Goal: Task Accomplishment & Management: Use online tool/utility

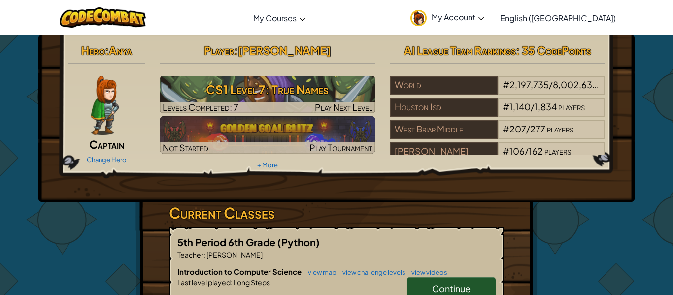
click at [283, 206] on h3 "Current Classes" at bounding box center [336, 213] width 335 height 22
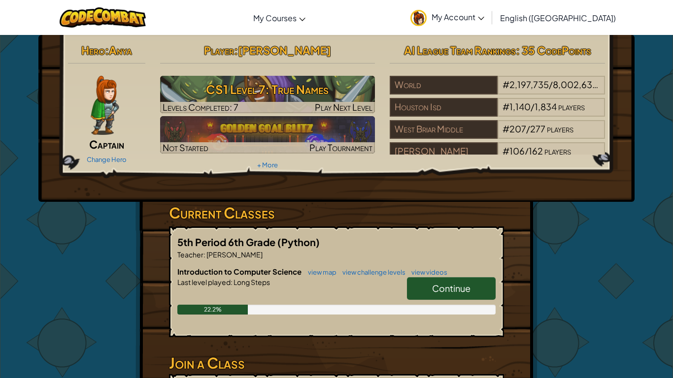
click at [434, 293] on span "Continue" at bounding box center [451, 288] width 38 height 11
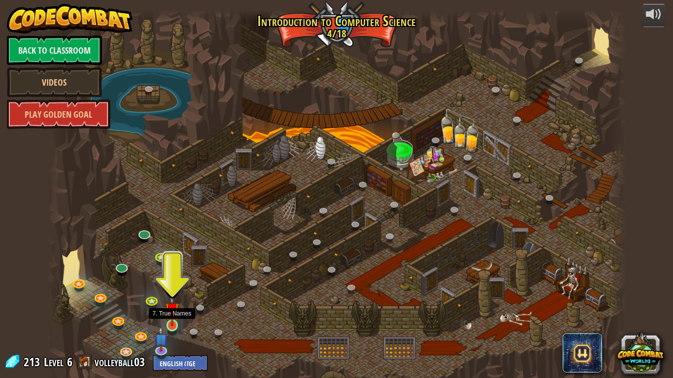
click at [170, 295] on img at bounding box center [172, 310] width 15 height 34
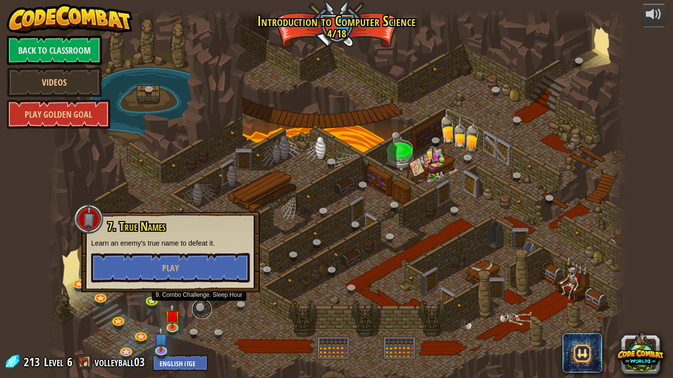
click at [199, 295] on link at bounding box center [202, 310] width 20 height 20
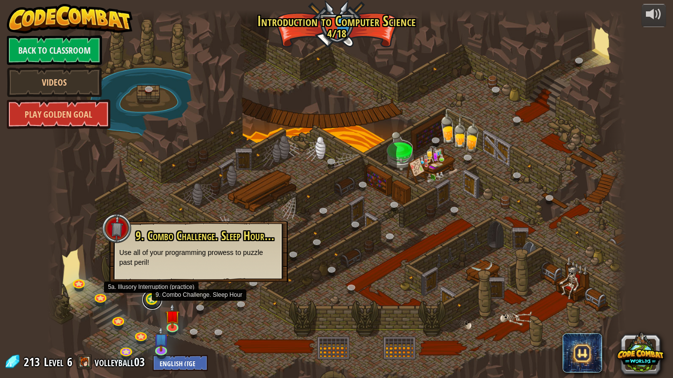
click at [153, 295] on link at bounding box center [152, 300] width 20 height 20
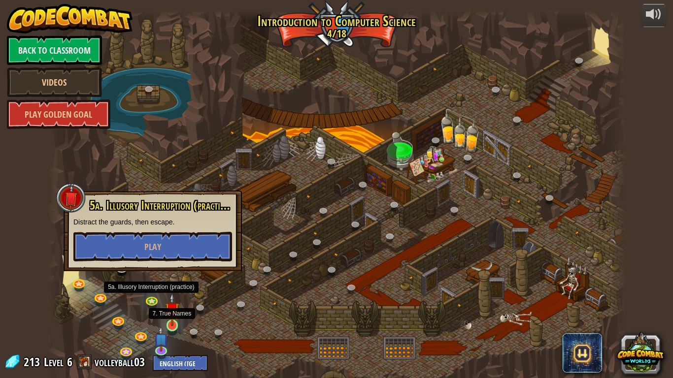
click at [167, 295] on img at bounding box center [172, 310] width 15 height 34
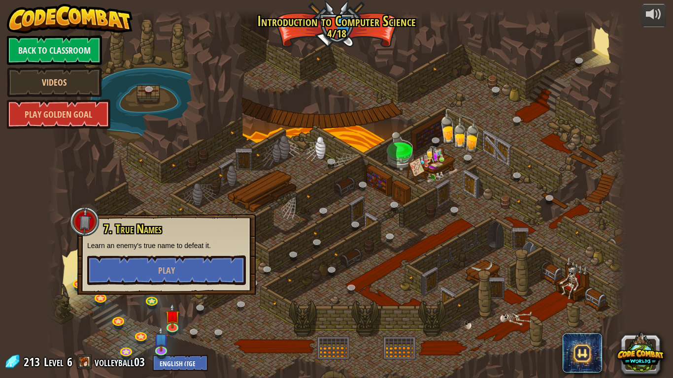
click at [173, 173] on div at bounding box center [336, 199] width 579 height 378
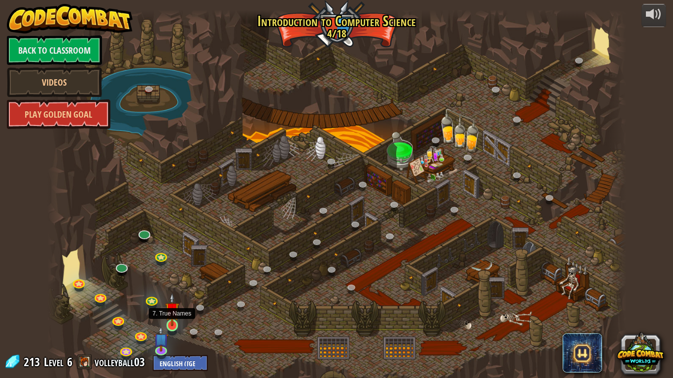
click at [168, 295] on img at bounding box center [172, 310] width 15 height 34
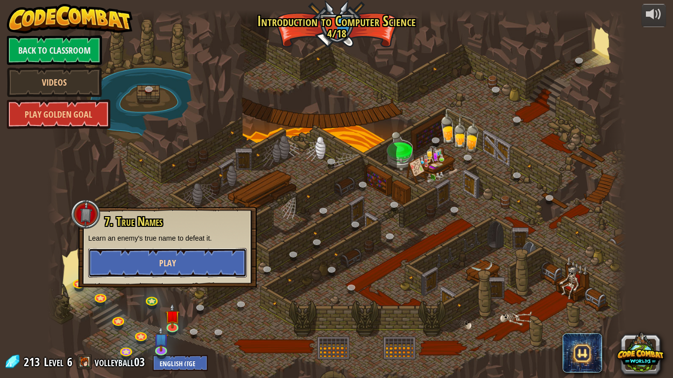
click at [163, 271] on button "Play" at bounding box center [167, 263] width 159 height 30
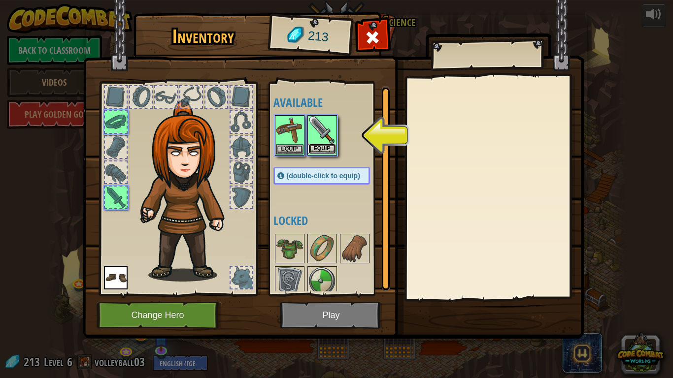
click at [319, 147] on button "Equip" at bounding box center [322, 149] width 28 height 10
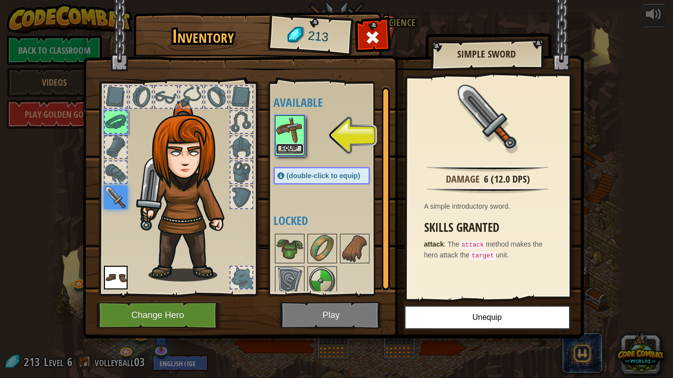
click at [289, 147] on button "Equip" at bounding box center [290, 149] width 28 height 10
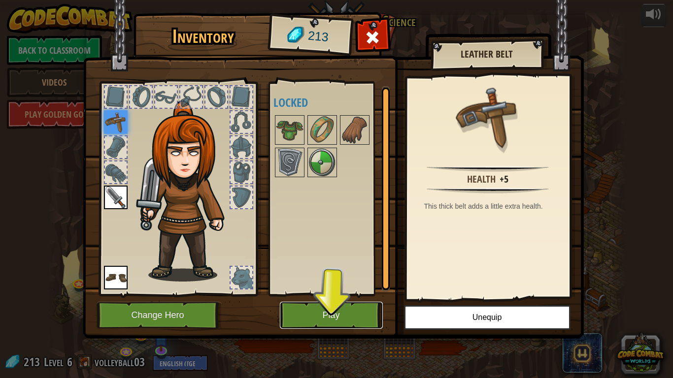
click at [306, 295] on button "Play" at bounding box center [331, 315] width 103 height 27
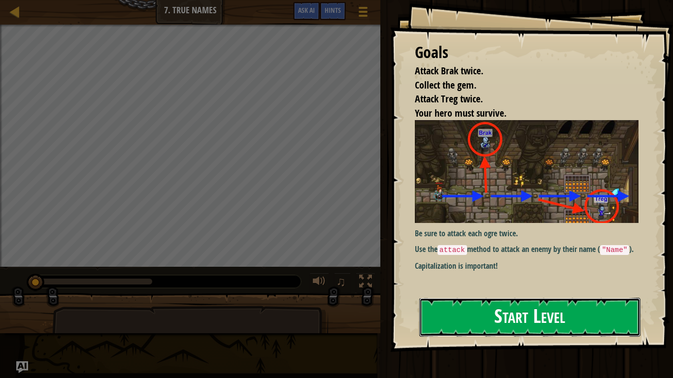
click at [590, 295] on button "Start Level" at bounding box center [529, 317] width 221 height 39
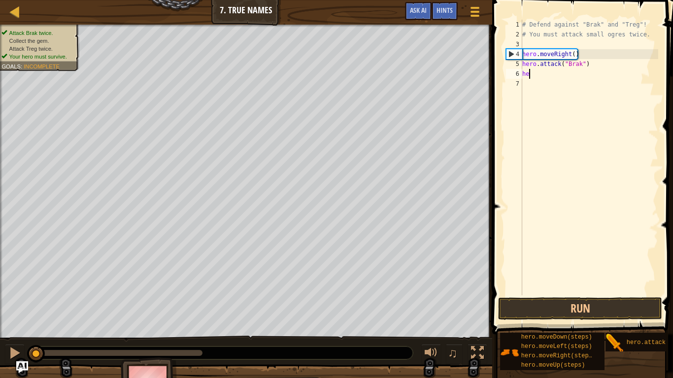
type textarea "h"
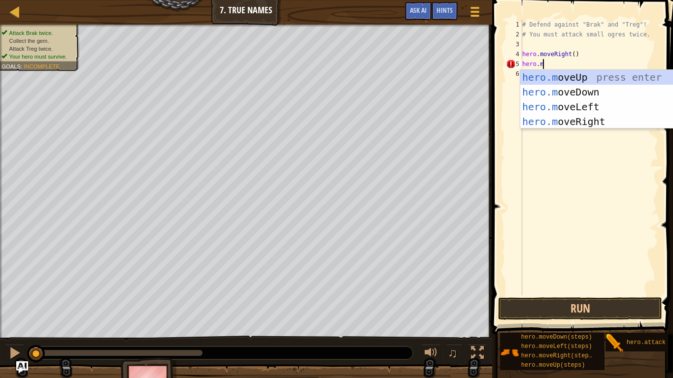
type textarea "[DOMAIN_NAME]"
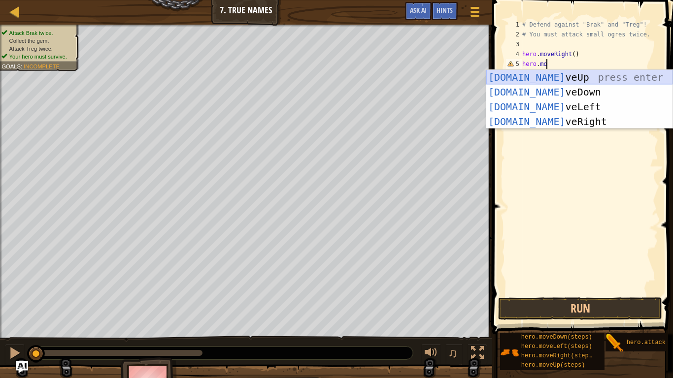
click at [594, 73] on div "[DOMAIN_NAME] veUp press enter [DOMAIN_NAME] veDown press enter [DOMAIN_NAME] v…" at bounding box center [579, 114] width 186 height 89
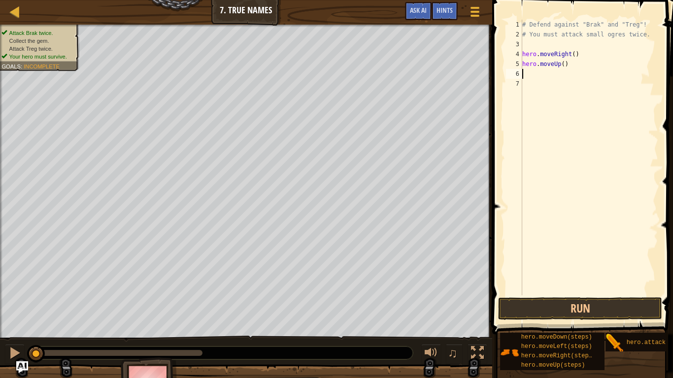
scroll to position [4, 0]
click at [604, 295] on button "Run" at bounding box center [580, 309] width 164 height 23
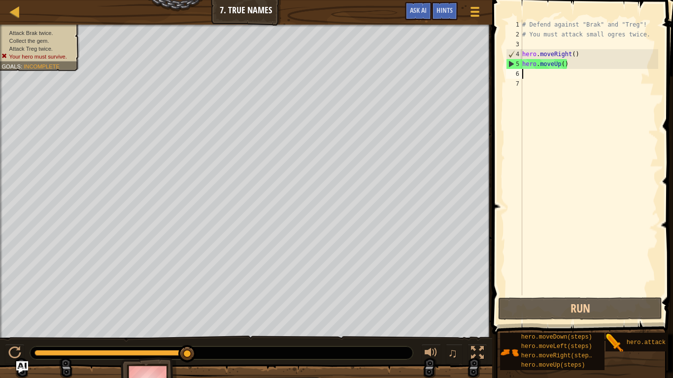
click at [559, 76] on div "# Defend against "Brak" and "Treg"! # You must attack small ogres twice. hero .…" at bounding box center [589, 168] width 138 height 296
click at [574, 71] on div "# Defend against "Brak" and "Treg"! # You must attack small ogres twice. hero .…" at bounding box center [589, 168] width 138 height 296
click at [544, 82] on div "# Defend against "Brak" and "Treg"! # You must attack small ogres twice. hero .…" at bounding box center [589, 168] width 138 height 296
click at [539, 77] on div "# Defend against "Brak" and "Treg"! # You must attack small ogres twice. hero .…" at bounding box center [589, 168] width 138 height 296
click at [550, 75] on div "# Defend against "Brak" and "Treg"! # You must attack small ogres twice. hero .…" at bounding box center [589, 168] width 138 height 296
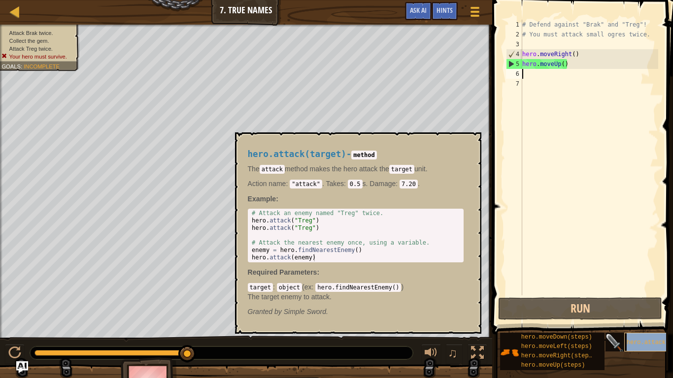
click at [637, 295] on div "hero.attack(target)" at bounding box center [663, 342] width 79 height 19
click at [612, 295] on img at bounding box center [615, 343] width 19 height 19
click at [522, 70] on div "# Defend against "Brak" and "Treg"! # You must attack small ogres twice. hero .…" at bounding box center [589, 168] width 138 height 296
click at [578, 64] on div "# Defend against "Brak" and "Treg"! # You must attack small ogres twice. hero .…" at bounding box center [589, 168] width 138 height 296
type textarea "hero.moveUp()"
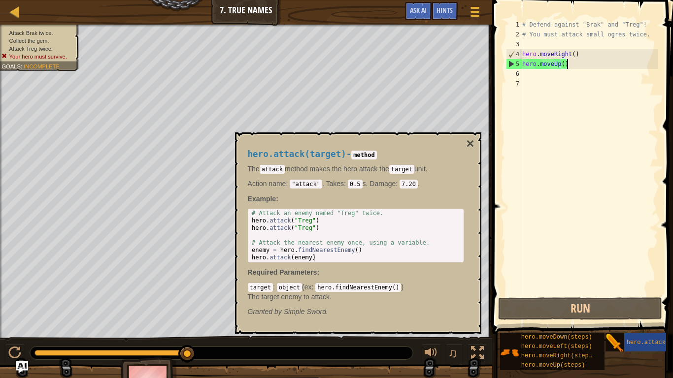
click at [523, 42] on div "# Defend against "Brak" and "Treg"! # You must attack small ogres twice. hero .…" at bounding box center [589, 168] width 138 height 296
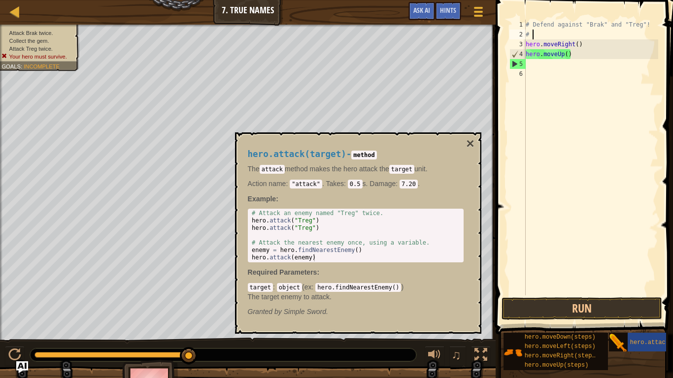
type textarea "#"
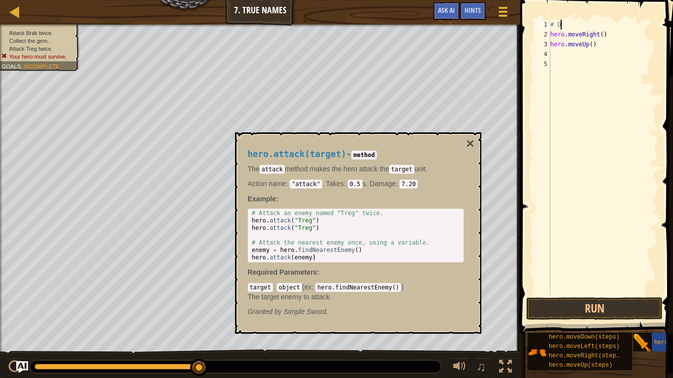
type textarea "#"
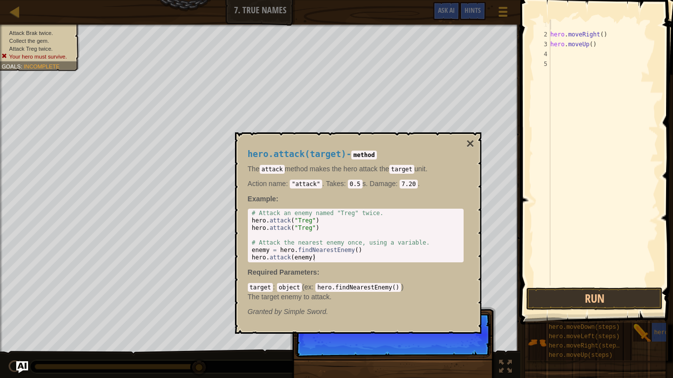
click at [549, 32] on div "2" at bounding box center [542, 35] width 16 height 10
type textarea "hero.moveRight()"
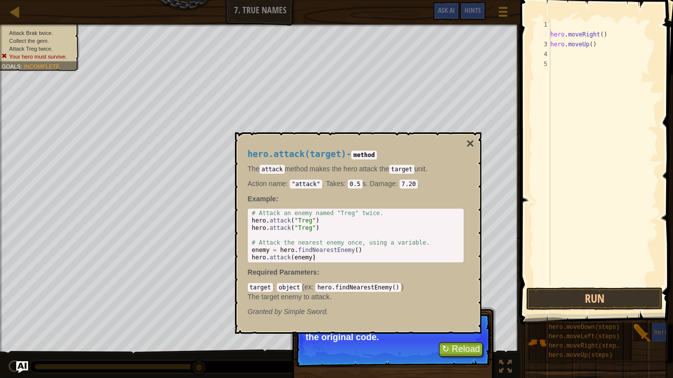
click at [553, 34] on div "hero . moveRight ( ) hero . moveUp ( )" at bounding box center [603, 163] width 110 height 286
click at [579, 33] on div "hero . moveRight ( ) hero . moveUp ( )" at bounding box center [603, 163] width 110 height 286
click at [470, 140] on button "×" at bounding box center [470, 144] width 8 height 14
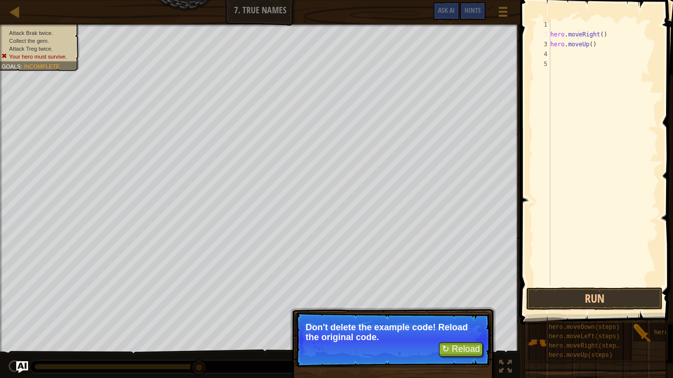
click at [584, 37] on div "hero . moveRight ( ) hero . moveUp ( )" at bounding box center [603, 163] width 110 height 286
click at [558, 40] on div "hero . moveRight ( ) hero . moveUp ( )" at bounding box center [603, 163] width 110 height 286
type textarea "hero.moveUp()"
click at [572, 52] on div "hero . moveRight ( ) hero . moveUp ( )" at bounding box center [603, 163] width 110 height 286
click at [561, 63] on div "hero . moveRight ( ) hero . moveUp ( )" at bounding box center [603, 163] width 110 height 286
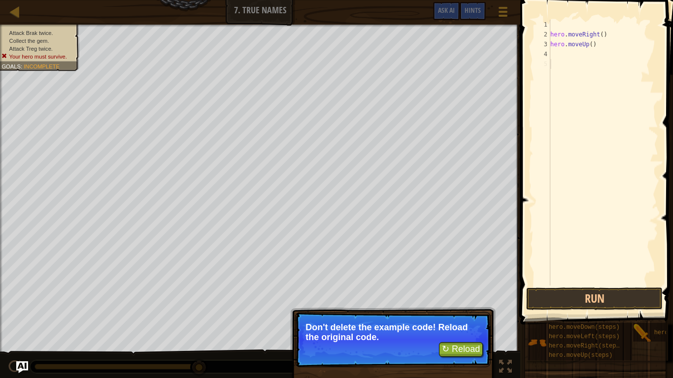
click at [553, 54] on div "hero . moveRight ( ) hero . moveUp ( )" at bounding box center [603, 163] width 110 height 286
click at [553, 54] on div "hero . moveRight ( ) hero . moveUp ( )" at bounding box center [603, 153] width 110 height 266
click at [458, 295] on button "↻ Reload" at bounding box center [461, 349] width 44 height 15
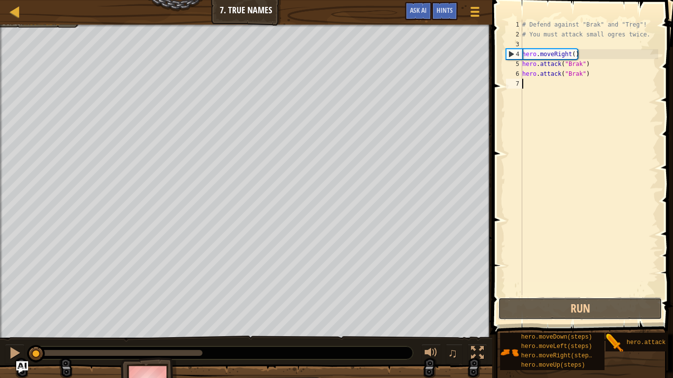
click at [553, 295] on button "Run" at bounding box center [580, 309] width 164 height 23
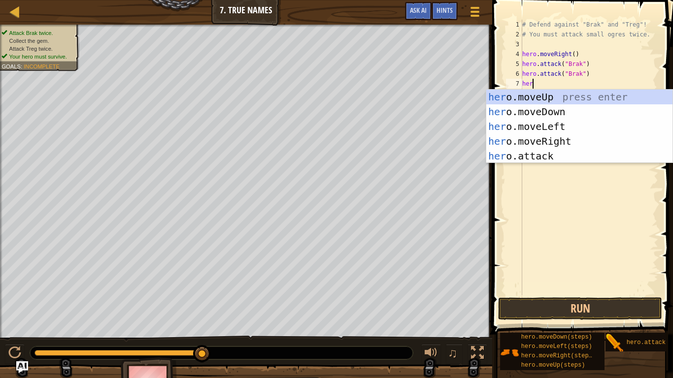
scroll to position [4, 0]
type textarea "h"
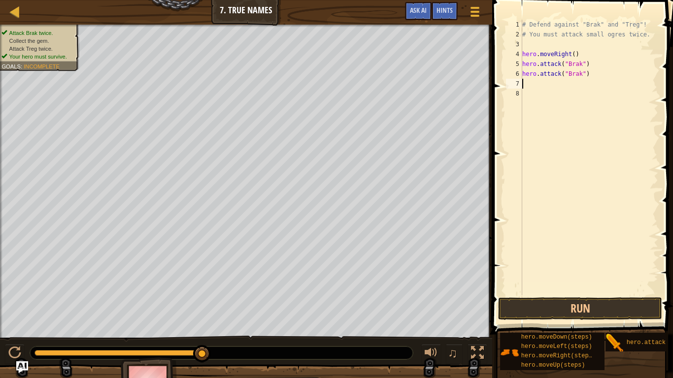
click at [589, 79] on div "# Defend against "Brak" and "Treg"! # You must attack small ogres twice. hero .…" at bounding box center [589, 168] width 138 height 296
click at [584, 76] on div "# Defend against "Brak" and "Treg"! # You must attack small ogres twice. hero .…" at bounding box center [589, 168] width 138 height 296
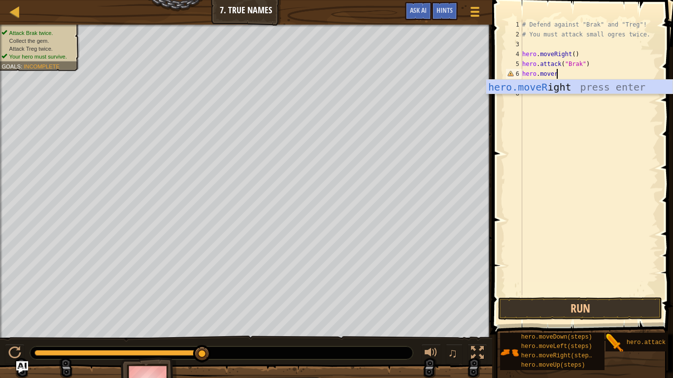
type textarea "hero.move"
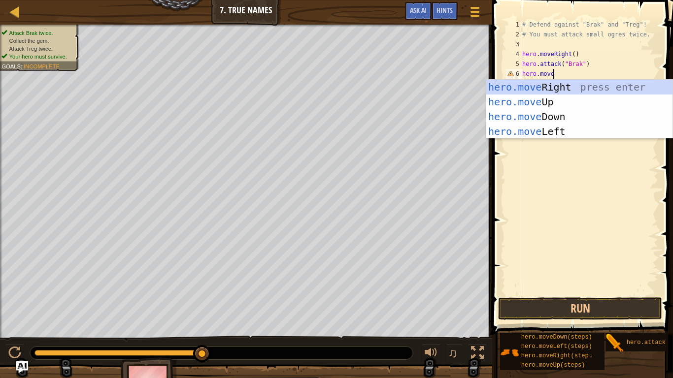
scroll to position [4, 4]
click at [652, 89] on div "hero.move Right press enter hero.move Up press enter hero.move Down press enter…" at bounding box center [579, 124] width 186 height 89
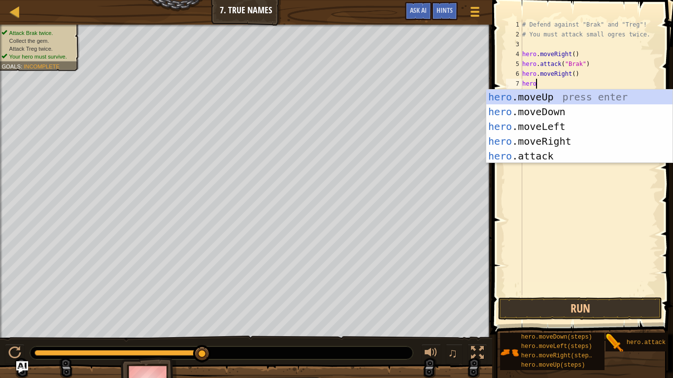
scroll to position [4, 1]
click at [592, 152] on div "hero .moveUp press enter hero .moveDown press enter hero .moveLeft press enter …" at bounding box center [579, 141] width 186 height 103
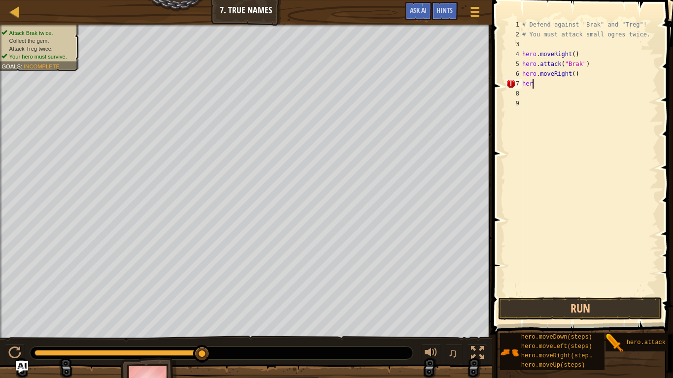
scroll to position [4, 0]
type textarea "h"
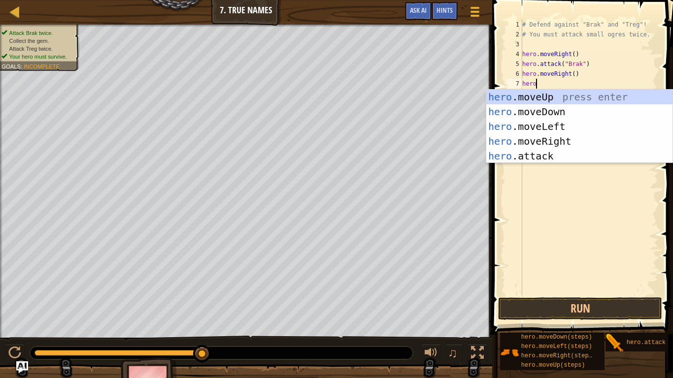
scroll to position [4, 1]
click at [635, 157] on div "hero .moveUp press enter hero .moveDown press enter hero .moveLeft press enter …" at bounding box center [579, 141] width 186 height 103
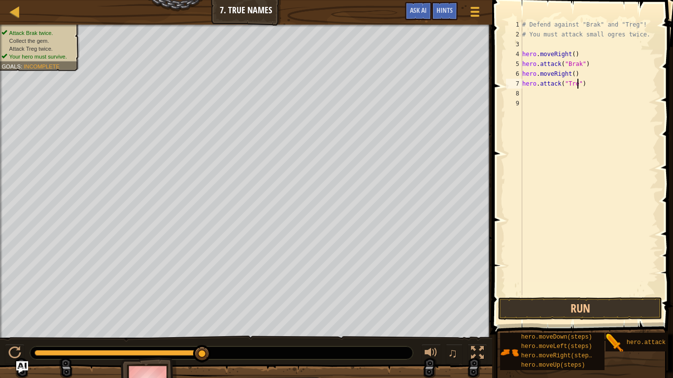
scroll to position [4, 8]
click at [579, 295] on button "Run" at bounding box center [580, 309] width 164 height 23
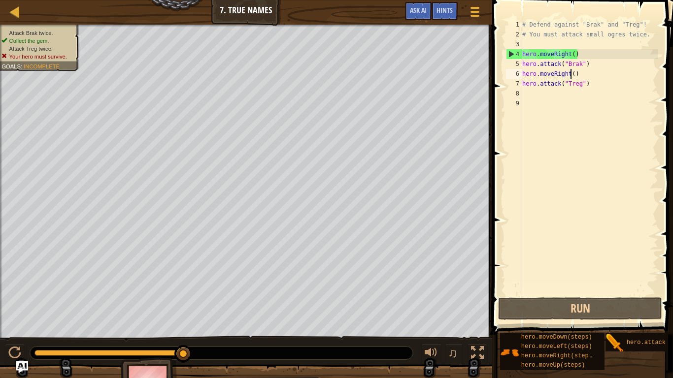
click at [571, 74] on div "# Defend against "Brak" and "Treg"! # You must attack small ogres twice. hero .…" at bounding box center [589, 168] width 138 height 296
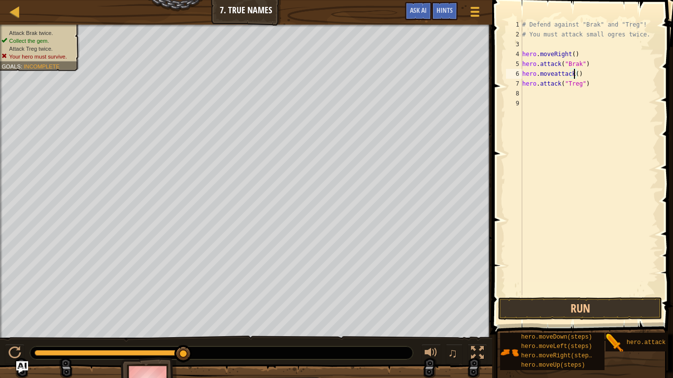
scroll to position [4, 7]
click at [553, 75] on div "# Defend against "Brak" and "Treg"! # You must attack small ogres twice. hero .…" at bounding box center [589, 168] width 138 height 296
click at [594, 76] on div "# Defend against "Brak" and "Treg"! # You must attack small ogres twice. hero .…" at bounding box center [589, 168] width 138 height 296
type textarea "h"
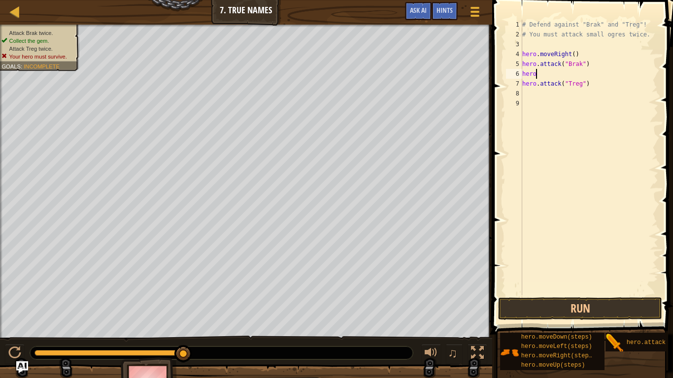
scroll to position [4, 0]
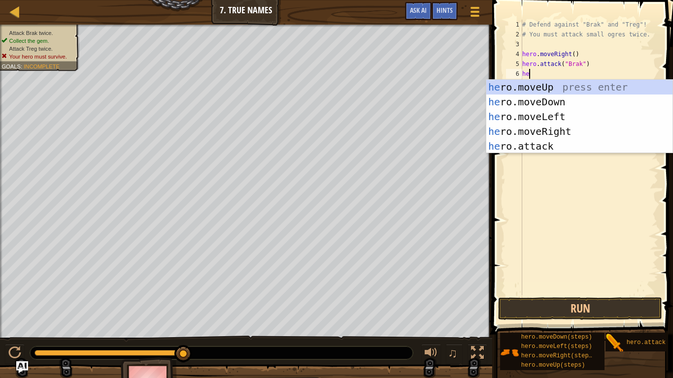
type textarea "hero"
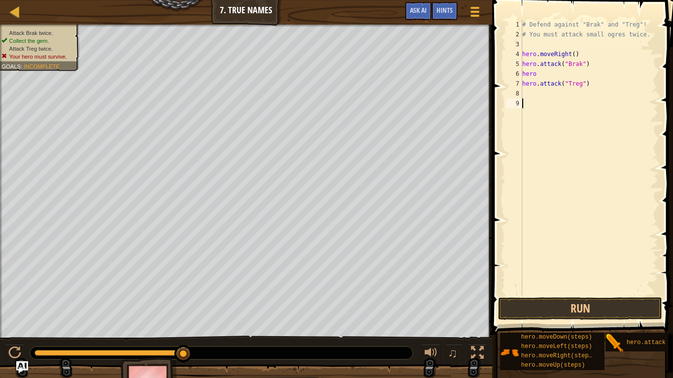
click at [619, 158] on div "# Defend against "Brak" and "Treg"! # You must attack small ogres twice. hero .…" at bounding box center [589, 168] width 138 height 296
click at [546, 78] on div "# Defend against "Brak" and "Treg"! # You must attack small ogres twice. hero .…" at bounding box center [589, 168] width 138 height 296
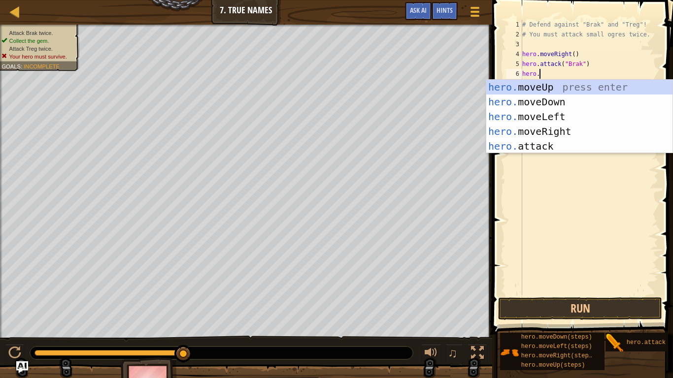
scroll to position [4, 2]
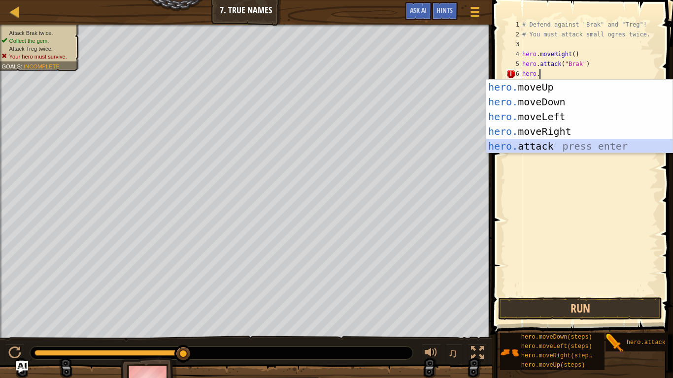
click at [542, 147] on div "hero. moveUp press enter hero. moveDown press enter hero. moveLeft press enter …" at bounding box center [579, 131] width 186 height 103
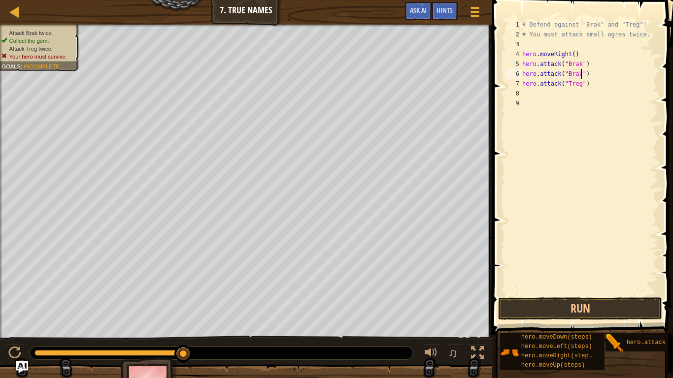
scroll to position [4, 8]
type textarea "hero.attack("Brak")"
click at [533, 92] on div "# Defend against "Brak" and "Treg"! # You must attack small ogres twice. hero .…" at bounding box center [589, 168] width 138 height 296
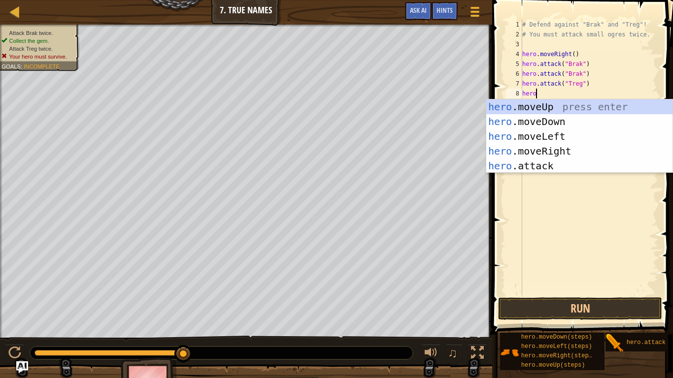
scroll to position [4, 2]
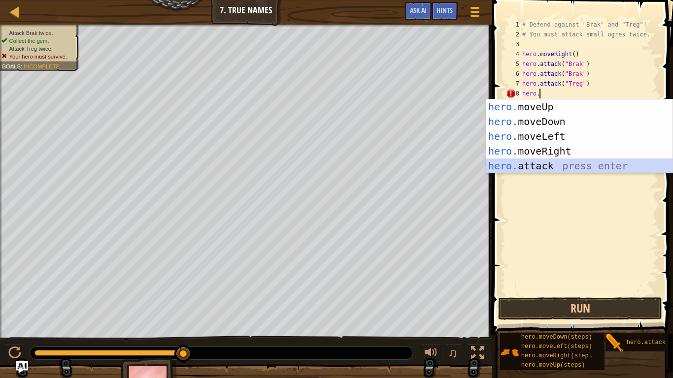
click at [556, 161] on div "hero. moveUp press enter hero. moveDown press enter hero. moveLeft press enter …" at bounding box center [579, 151] width 186 height 103
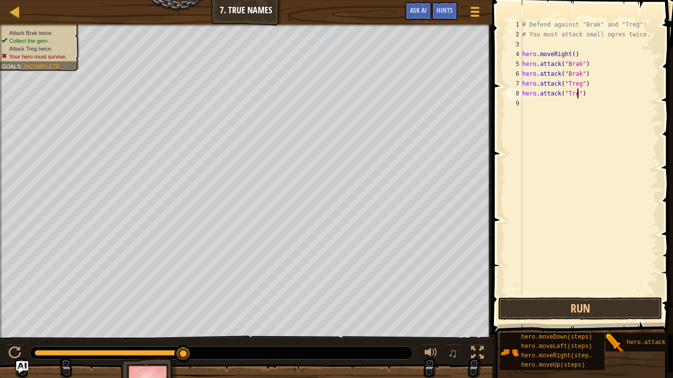
type textarea "hero.attack("Treg")"
click at [573, 102] on div "# Defend against "Brak" and "Treg"! # You must attack small ogres twice. hero .…" at bounding box center [589, 168] width 138 height 296
click at [521, 56] on div "4" at bounding box center [514, 54] width 16 height 10
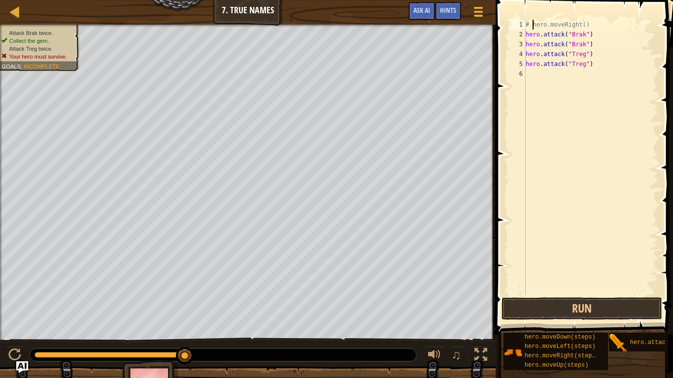
type textarea "hero.moveRight()"
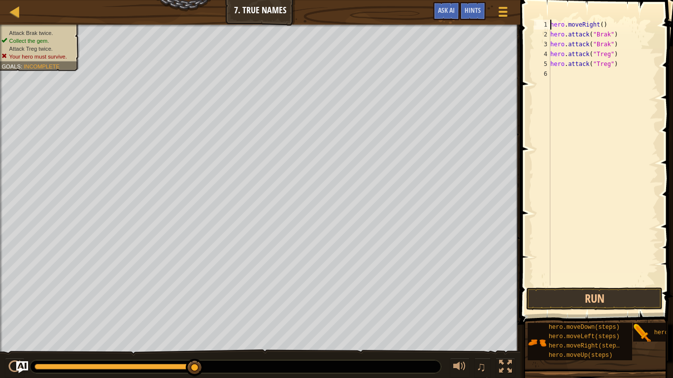
click at [560, 78] on div "hero . moveRight ( ) hero . attack ( "Brak" ) hero . attack ( "Brak" ) hero . a…" at bounding box center [603, 163] width 110 height 286
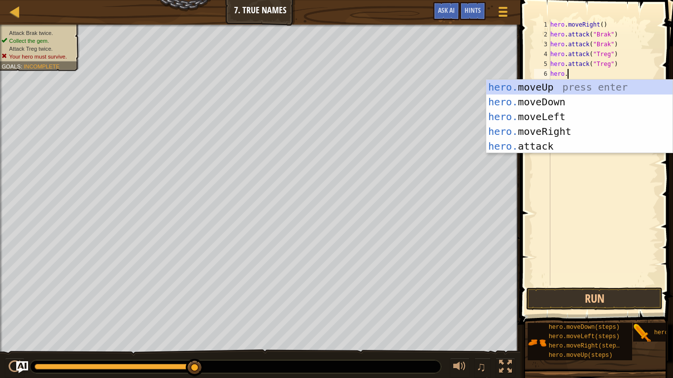
scroll to position [4, 2]
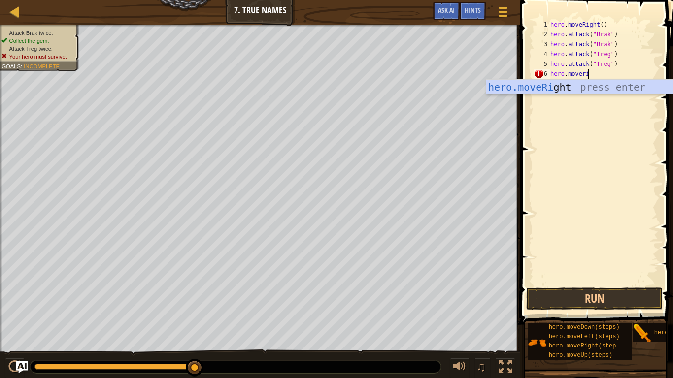
type textarea "hero.moveright"
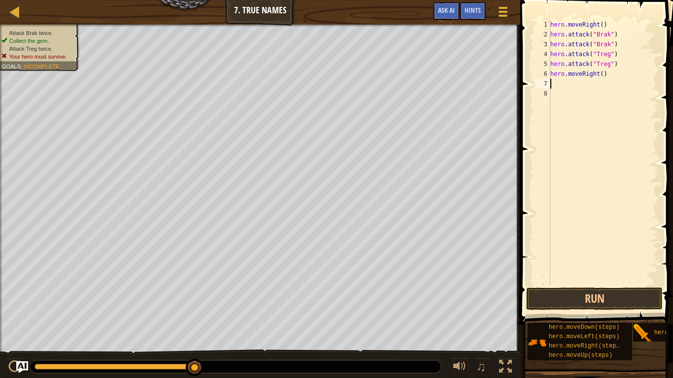
scroll to position [4, 0]
click at [636, 295] on button "Run" at bounding box center [594, 299] width 136 height 23
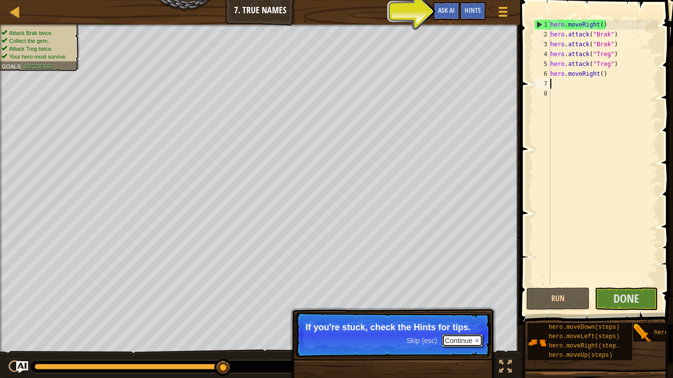
click at [454, 295] on button "Continue" at bounding box center [462, 341] width 41 height 13
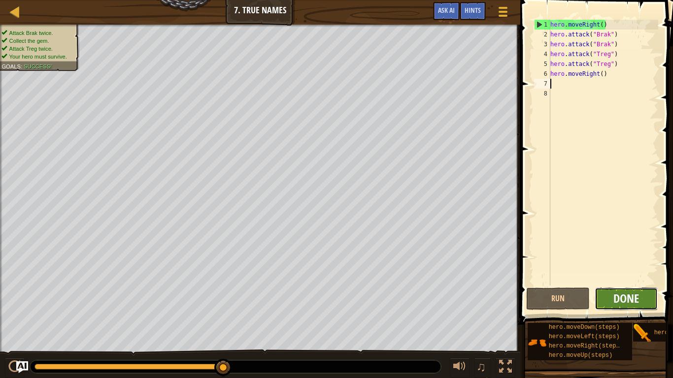
click at [634, 295] on span "Done" at bounding box center [626, 299] width 26 height 16
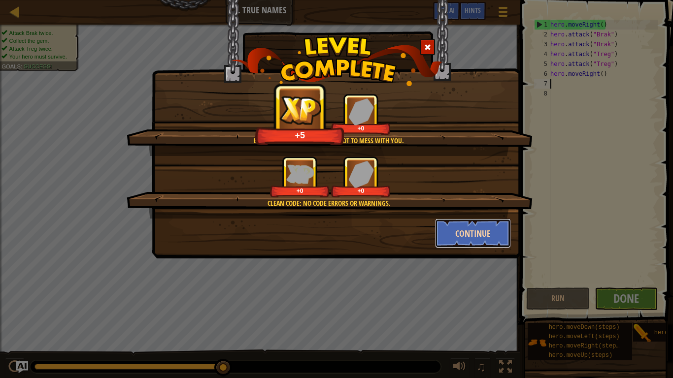
click at [482, 241] on button "Continue" at bounding box center [473, 234] width 76 height 30
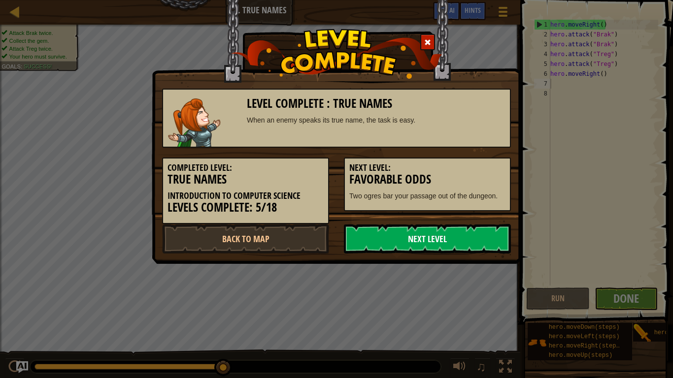
click at [482, 241] on link "Next Level" at bounding box center [427, 239] width 167 height 30
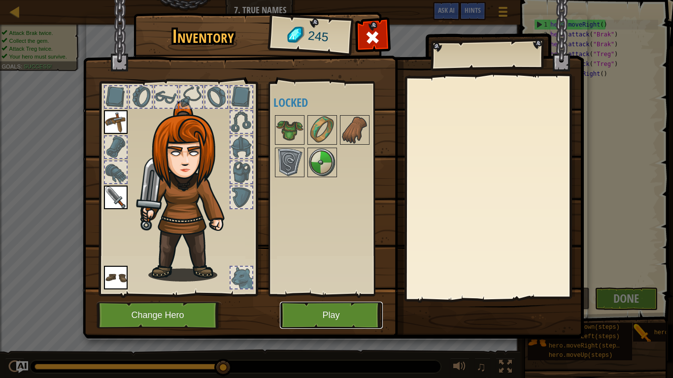
click at [301, 295] on button "Play" at bounding box center [331, 315] width 103 height 27
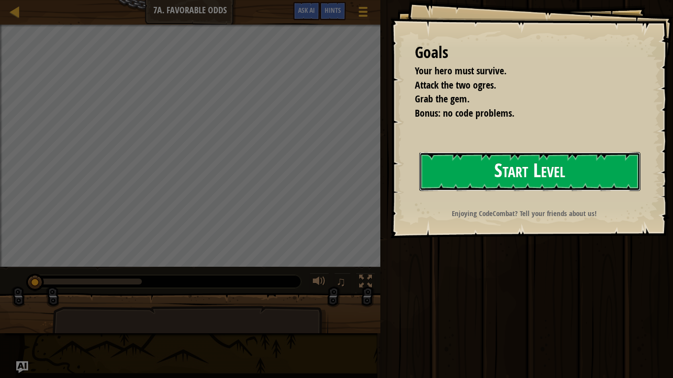
click at [538, 185] on button "Start Level" at bounding box center [529, 171] width 221 height 39
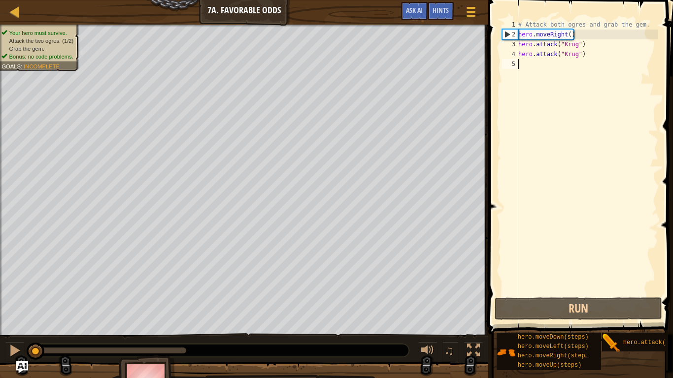
click at [529, 62] on div "# Attack both ogres and grab the gem. hero . moveRight ( ) hero . attack ( "[PE…" at bounding box center [587, 168] width 142 height 296
click at [599, 51] on div "# Attack both ogres and grab the gem. hero . moveRight ( ) hero . attack ( "[PE…" at bounding box center [587, 168] width 142 height 296
type textarea "hero.attack("Krug")"
click at [552, 67] on div "# Attack both ogres and grab the gem. hero . moveRight ( ) hero . attack ( "[PE…" at bounding box center [587, 168] width 142 height 296
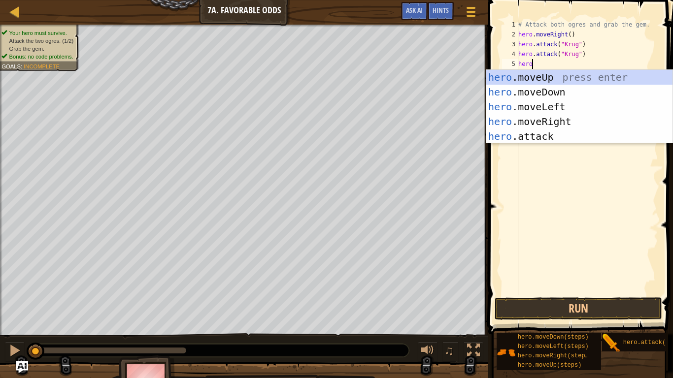
scroll to position [4, 2]
click at [542, 136] on div "hero. moveUp press enter hero. moveDown press enter hero. moveLeft press enter …" at bounding box center [579, 121] width 186 height 103
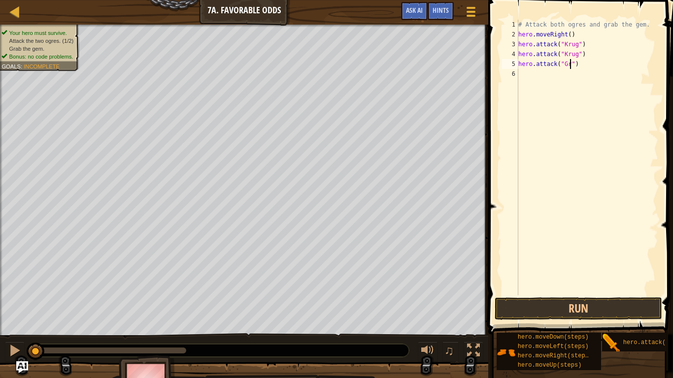
scroll to position [4, 8]
type textarea "hero.attack("Grump")"
click at [527, 73] on div "# Attack both ogres and grab the gem. hero . moveRight ( ) hero . attack ( "[PE…" at bounding box center [587, 168] width 142 height 296
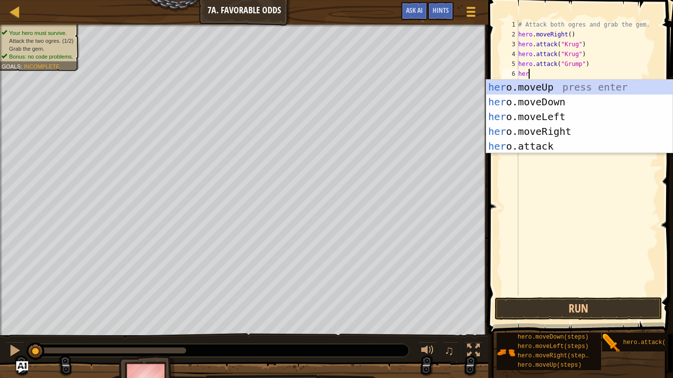
scroll to position [4, 1]
click at [561, 145] on div "hero .moveUp press enter hero .moveDown press enter hero .moveLeft press enter …" at bounding box center [579, 131] width 186 height 103
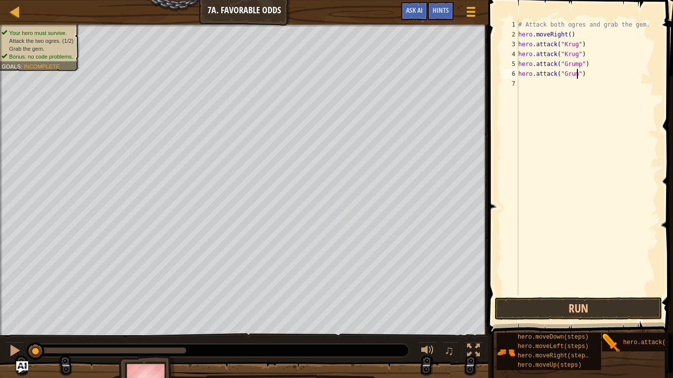
type textarea "hero.attack("Grump")"
click at [544, 92] on div "# Attack both ogres and grab the gem. hero . moveRight ( ) hero . attack ( "[PE…" at bounding box center [587, 168] width 142 height 296
click at [594, 295] on button "Run" at bounding box center [579, 309] width 168 height 23
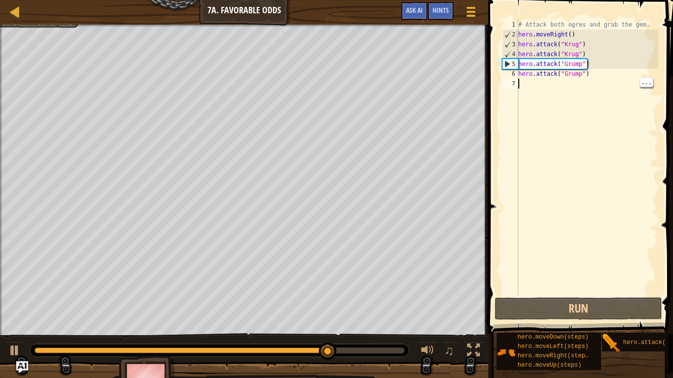
click at [520, 63] on div "# Attack both ogres and grab the gem. hero . moveRight ( ) hero . attack ( "[PE…" at bounding box center [587, 168] width 142 height 296
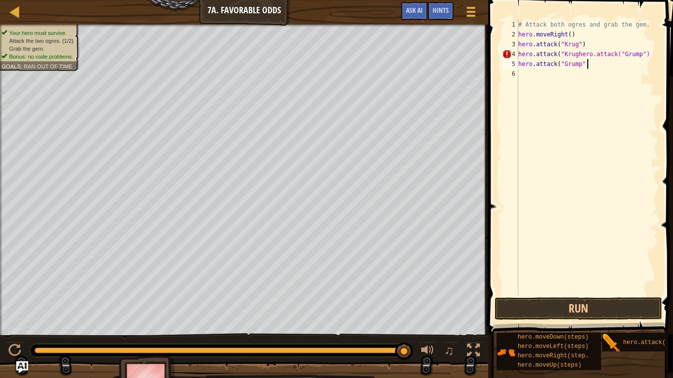
click at [599, 68] on div "# Attack both ogres and grab the gem. hero . moveRight ( ) hero . attack ( "[PE…" at bounding box center [587, 168] width 142 height 296
type textarea "h"
type textarea "hero.attack("Krug")"
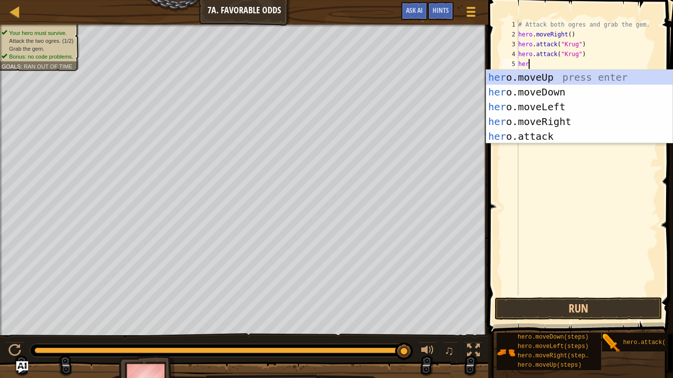
type textarea "hero"
click at [585, 117] on div "hero .moveUp press enter hero .moveDown press enter hero .moveLeft press enter …" at bounding box center [579, 121] width 186 height 103
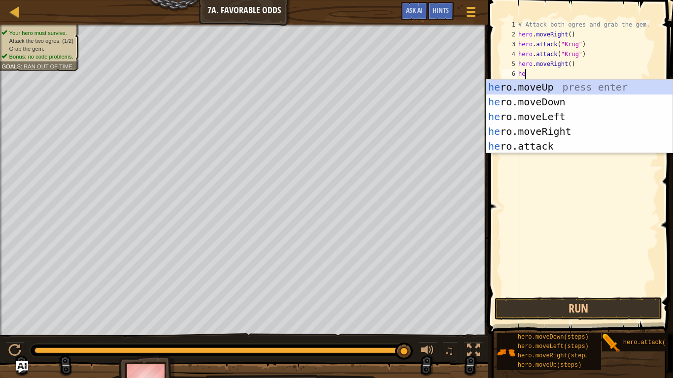
type textarea "hero"
click at [564, 90] on div "hero .moveUp press enter hero .moveDown press enter hero .moveLeft press enter …" at bounding box center [579, 131] width 186 height 103
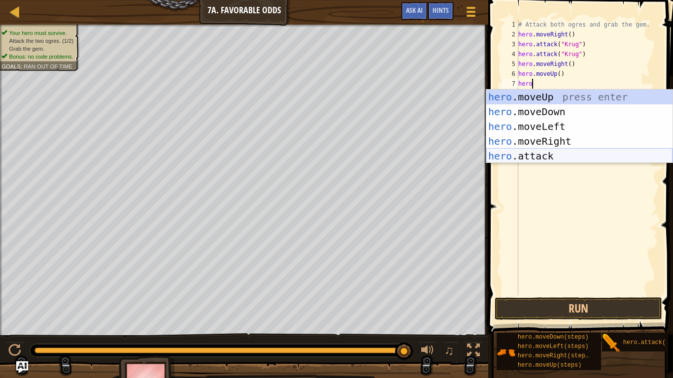
click at [572, 154] on div "hero .moveUp press enter hero .moveDown press enter hero .moveLeft press enter …" at bounding box center [579, 141] width 186 height 103
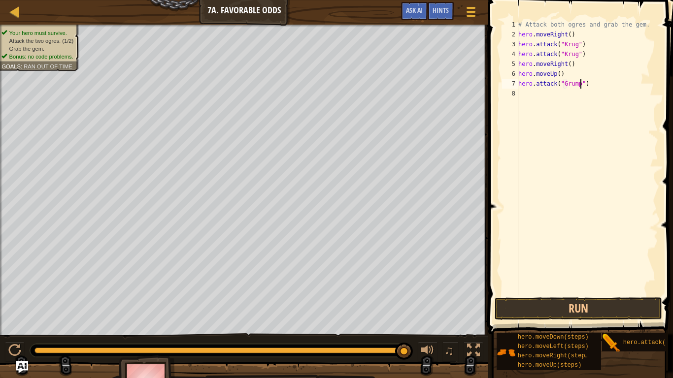
scroll to position [4, 9]
type textarea "hero.attack("Grump")"
click at [621, 295] on button "Run" at bounding box center [579, 309] width 168 height 23
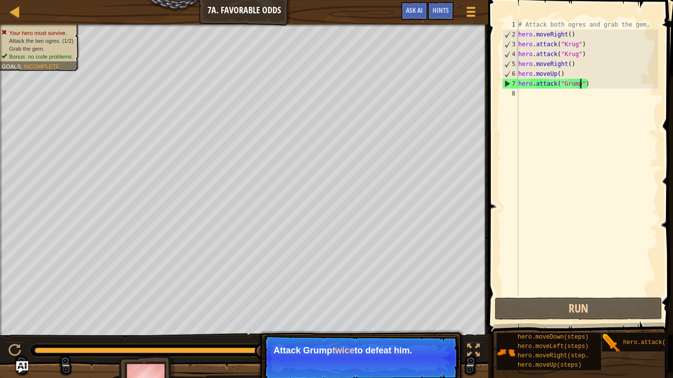
click at [633, 240] on div "# Attack both ogres and grab the gem. hero . moveRight ( ) hero . attack ( "[PE…" at bounding box center [587, 168] width 142 height 296
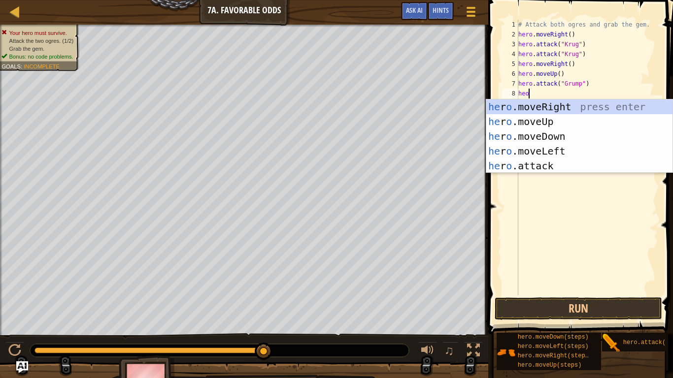
scroll to position [4, 1]
click at [559, 163] on div "he r o .moveRight press enter he r o .moveUp press enter he r o .moveDown press…" at bounding box center [579, 151] width 186 height 103
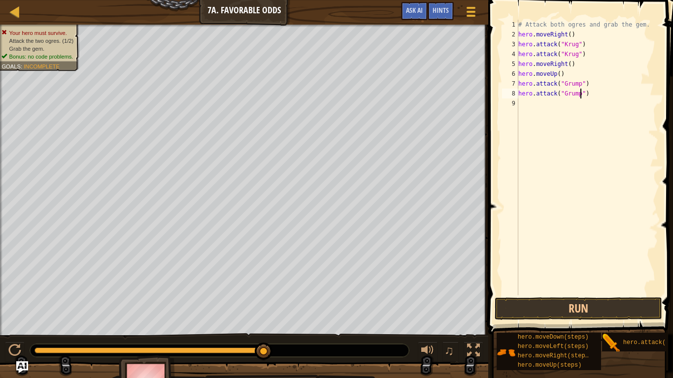
scroll to position [4, 9]
type textarea "hero.attack("Grump")"
click at [620, 295] on button "Run" at bounding box center [579, 309] width 168 height 23
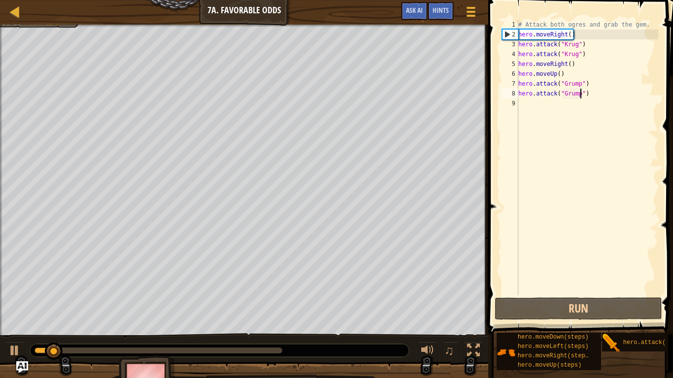
click at [592, 121] on div "# Attack both ogres and grab the gem. hero . moveRight ( ) hero . attack ( "[PE…" at bounding box center [587, 168] width 142 height 296
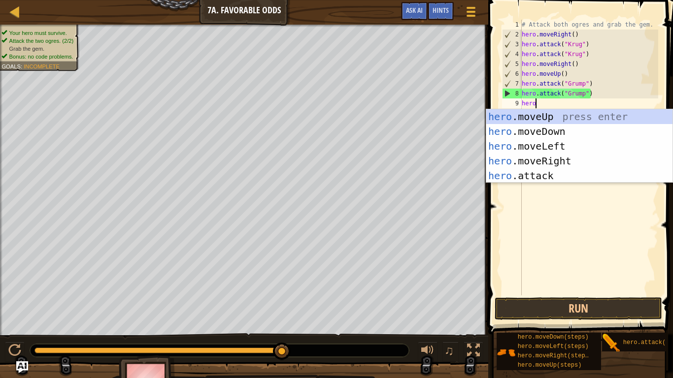
scroll to position [4, 1]
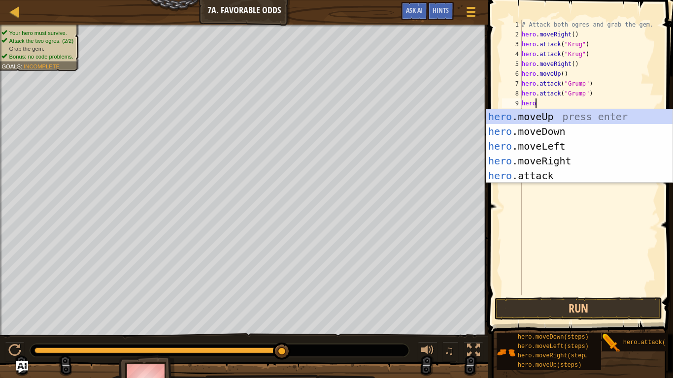
type textarea "hero."
click at [599, 141] on div "hero. moveUp press enter hero. moveDown press enter hero. moveLeft press enter …" at bounding box center [579, 160] width 186 height 103
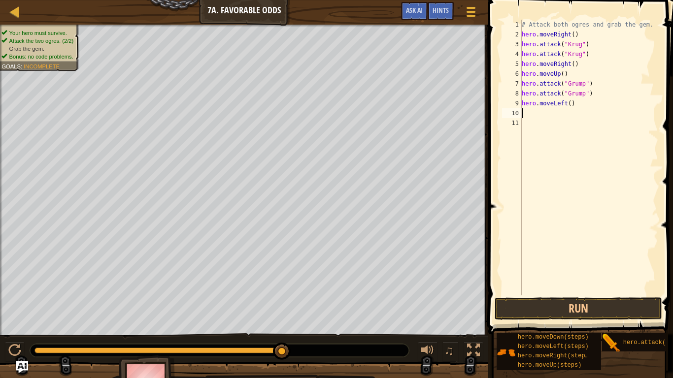
click at [572, 106] on div "# Attack both ogres and grab the gem. hero . moveRight ( ) hero . attack ( "[PE…" at bounding box center [589, 168] width 138 height 296
type textarea "hero.moveLeft(2)"
click at [572, 122] on div "# Attack both ogres and grab the gem. hero . moveRight ( ) hero . attack ( "[PE…" at bounding box center [589, 168] width 138 height 296
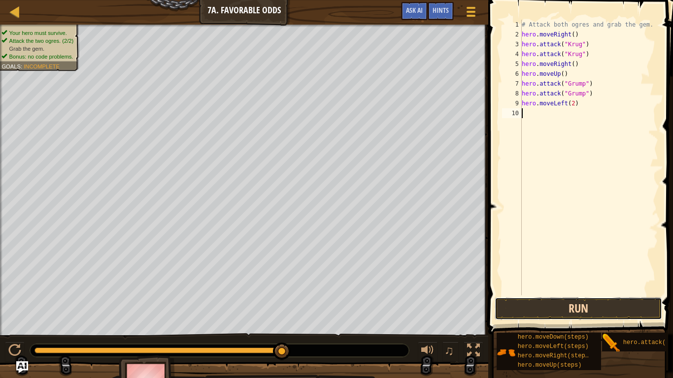
click at [621, 295] on button "Run" at bounding box center [579, 309] width 168 height 23
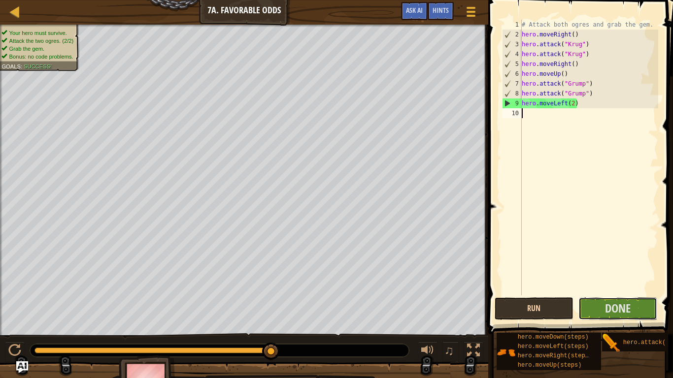
click at [621, 295] on button "Done" at bounding box center [617, 309] width 79 height 23
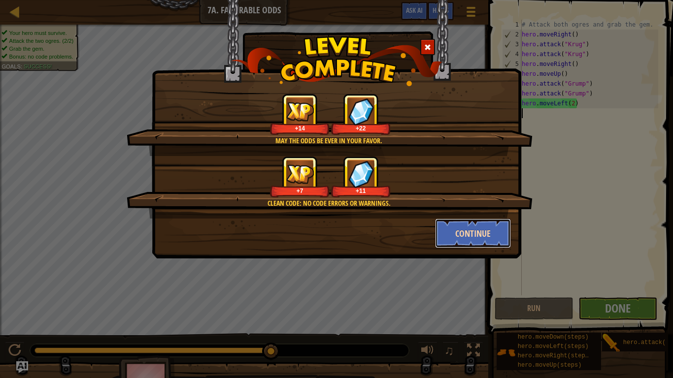
click at [475, 231] on button "Continue" at bounding box center [473, 234] width 76 height 30
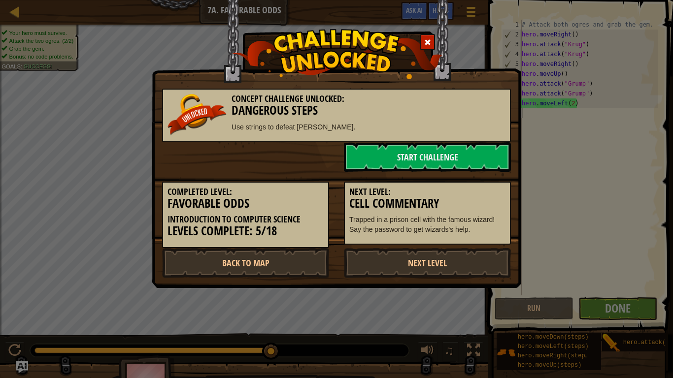
click at [482, 236] on div "Next Level: Cell Commentary Trapped in a prison cell with the famous wizard! Sa…" at bounding box center [427, 214] width 167 height 64
click at [411, 164] on link "Start Challenge" at bounding box center [427, 157] width 167 height 30
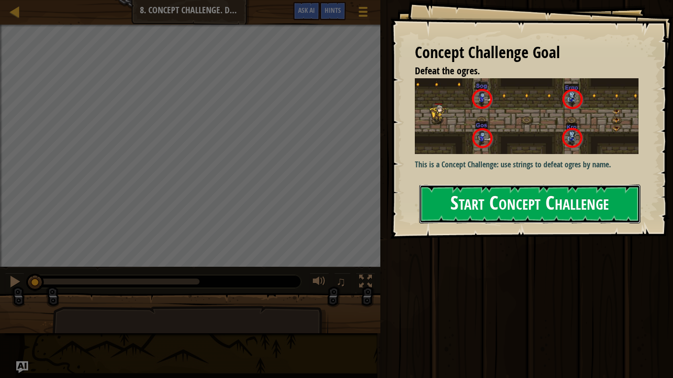
click at [614, 188] on button "Start Concept Challenge" at bounding box center [529, 204] width 221 height 39
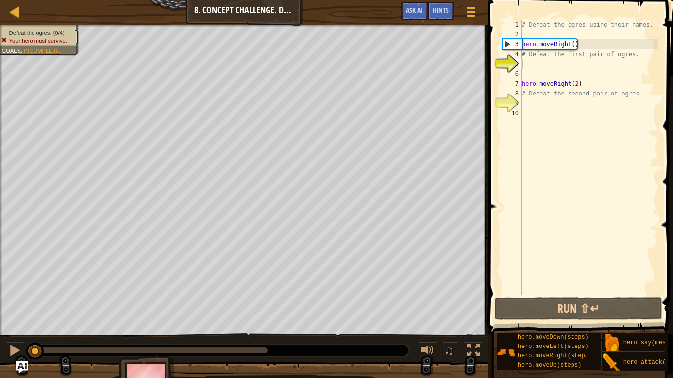
click at [523, 66] on div "# Defeat the ogres using their names. hero . moveRight ( ) # Defeat the first p…" at bounding box center [589, 168] width 138 height 296
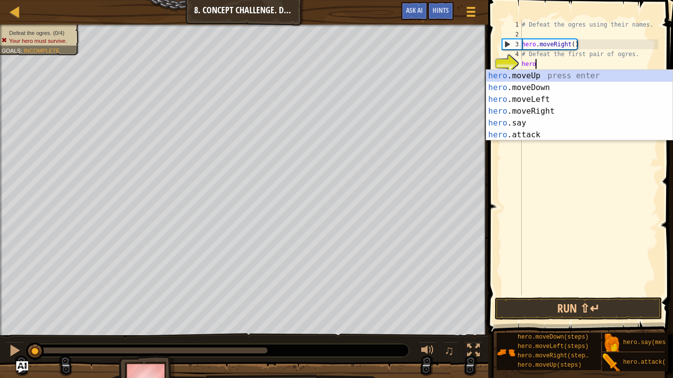
scroll to position [4, 1]
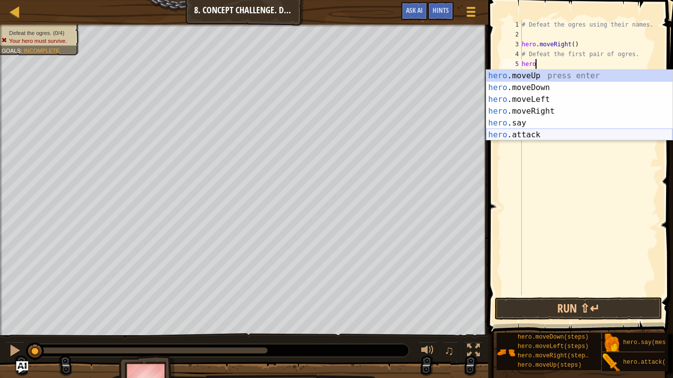
click at [573, 135] on div "hero .moveUp press enter hero .moveDown press enter hero .moveLeft press enter …" at bounding box center [579, 117] width 186 height 95
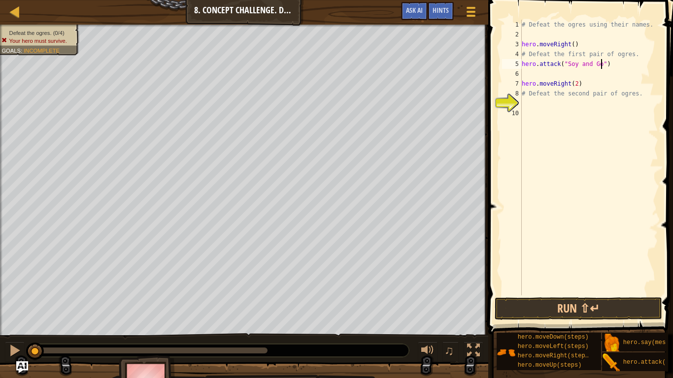
scroll to position [4, 12]
type textarea "hero.attack("Soy and Gos")"
click at [556, 77] on div "# Defeat the ogres using their names. hero . moveRight ( ) # Defeat the first p…" at bounding box center [589, 168] width 138 height 296
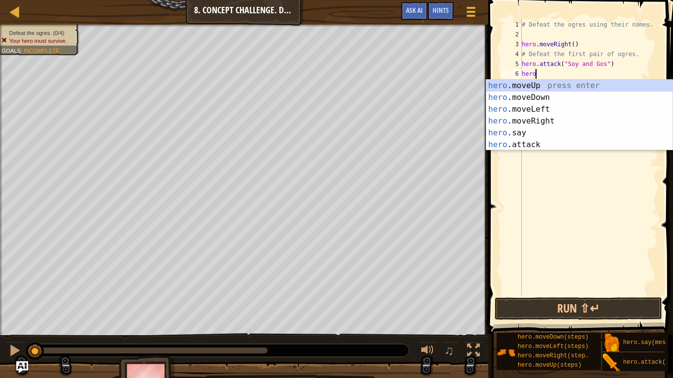
scroll to position [4, 2]
click at [556, 145] on div "hero. moveUp press enter hero. moveDown press enter hero. moveLeft press enter …" at bounding box center [579, 127] width 186 height 95
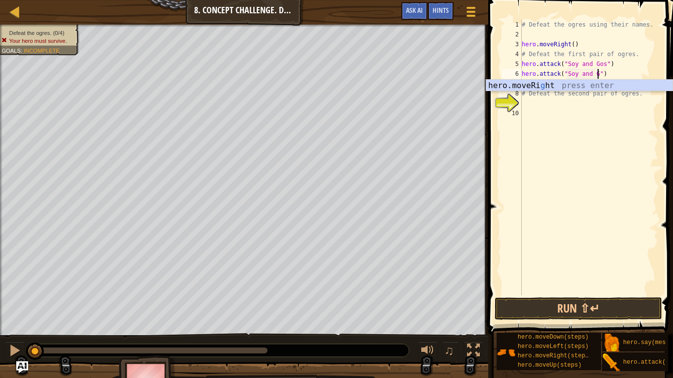
scroll to position [4, 12]
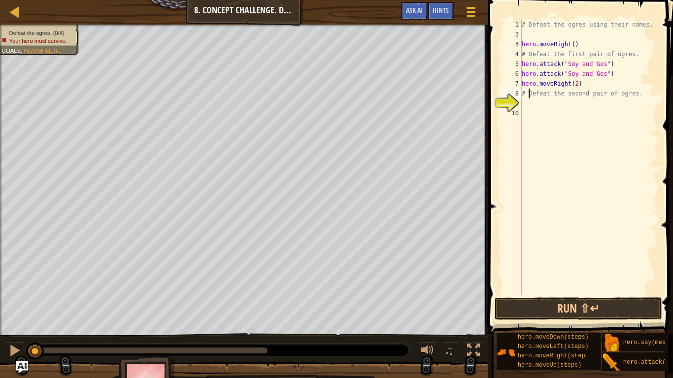
click at [528, 91] on div "# Defeat the ogres using their names. hero . moveRight ( ) # Defeat the first p…" at bounding box center [589, 168] width 138 height 296
type textarea "#Defeat the second pair of ogres."
type textarea "#"
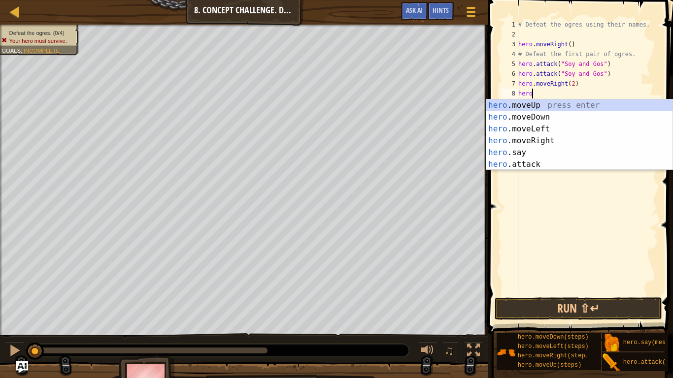
scroll to position [4, 1]
click at [559, 160] on div "hero .moveUp press enter hero .moveDown press enter hero .moveLeft press enter …" at bounding box center [579, 147] width 186 height 95
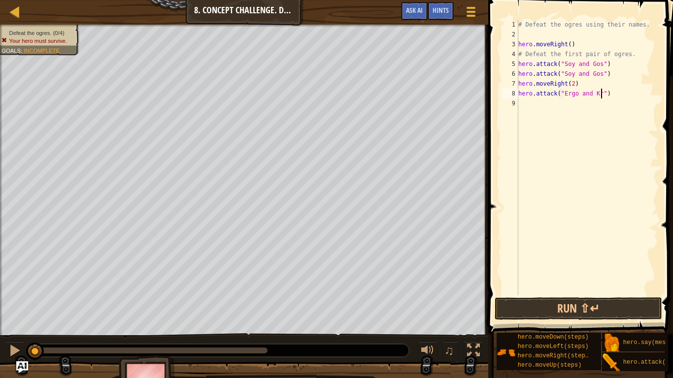
scroll to position [4, 13]
type textarea "hero.attack("Ergo and Kro")"
click at [626, 295] on button "Run ⇧↵" at bounding box center [579, 309] width 168 height 23
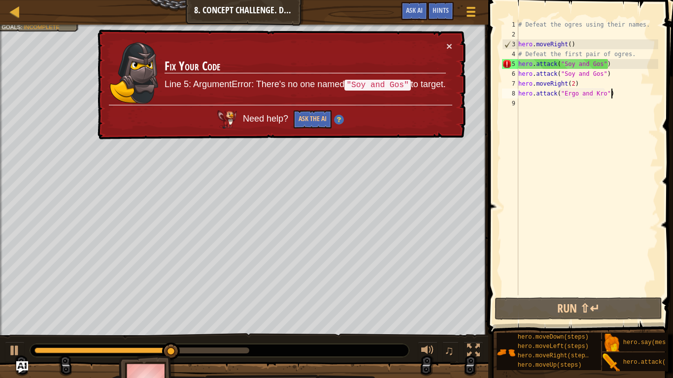
click at [621, 97] on div "# Defeat the ogres using their names. hero . moveRight ( ) # Defeat the first p…" at bounding box center [587, 168] width 142 height 296
click at [10, 14] on div at bounding box center [15, 11] width 12 height 12
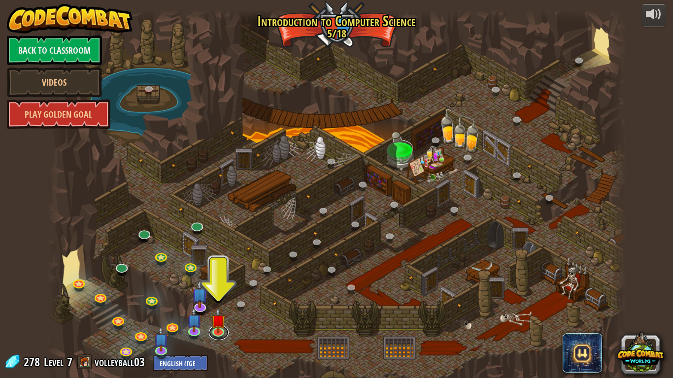
click at [218, 295] on link at bounding box center [219, 332] width 20 height 15
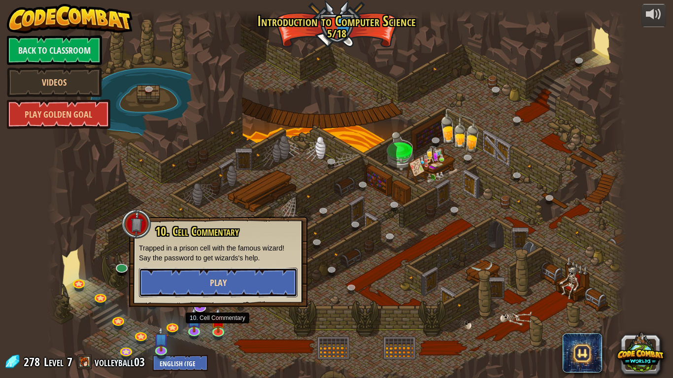
click at [219, 295] on button "Play" at bounding box center [218, 283] width 159 height 30
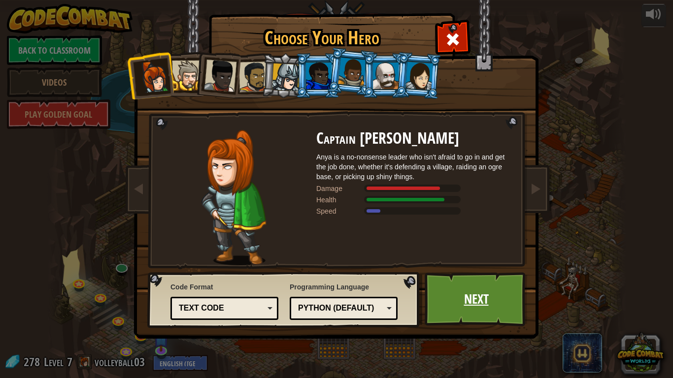
click at [453, 295] on link "Next" at bounding box center [476, 299] width 103 height 54
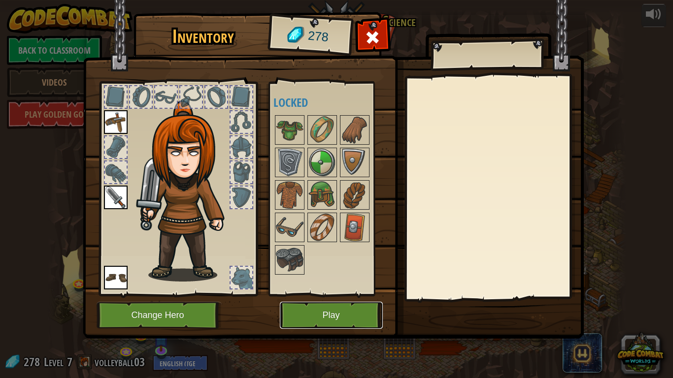
click at [330, 295] on button "Play" at bounding box center [331, 315] width 103 height 27
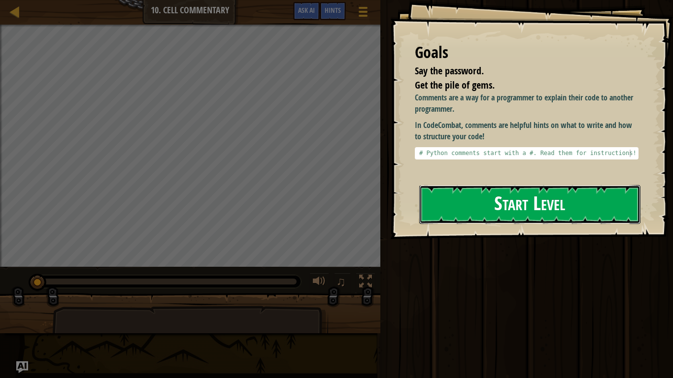
click at [544, 202] on button "Start Level" at bounding box center [529, 204] width 221 height 39
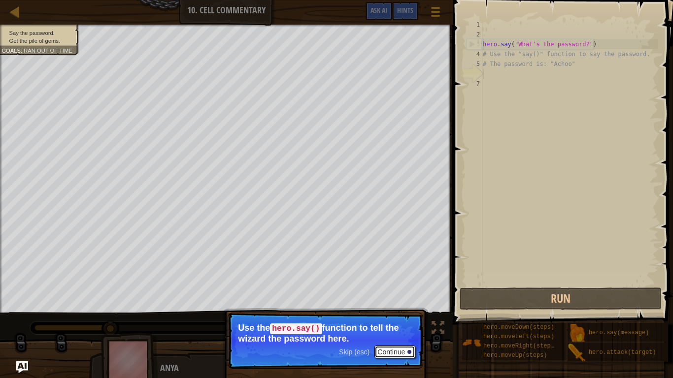
click at [392, 295] on button "Continue" at bounding box center [394, 352] width 41 height 13
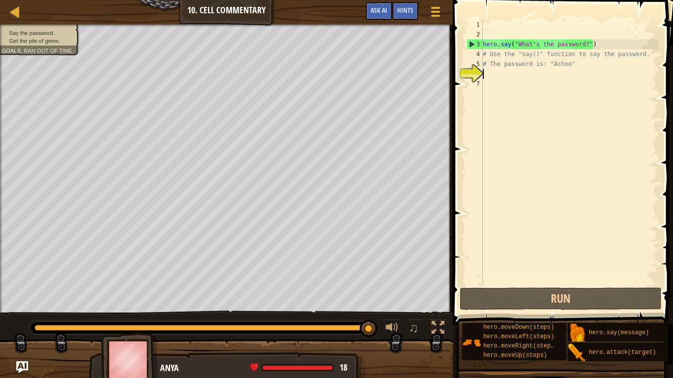
scroll to position [4, 1]
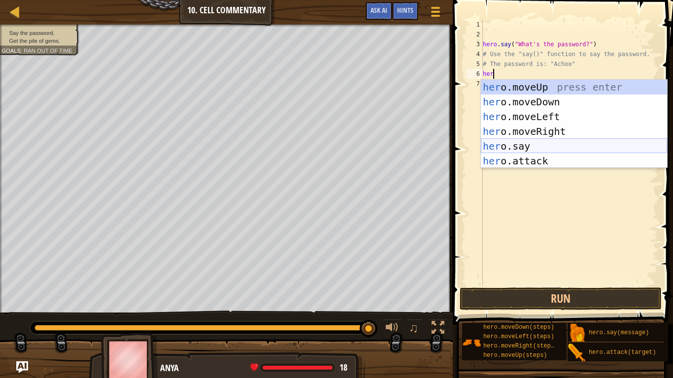
click at [595, 145] on div "her o.moveUp press enter her o.moveDown press enter her o.moveLeft press enter …" at bounding box center [574, 139] width 186 height 118
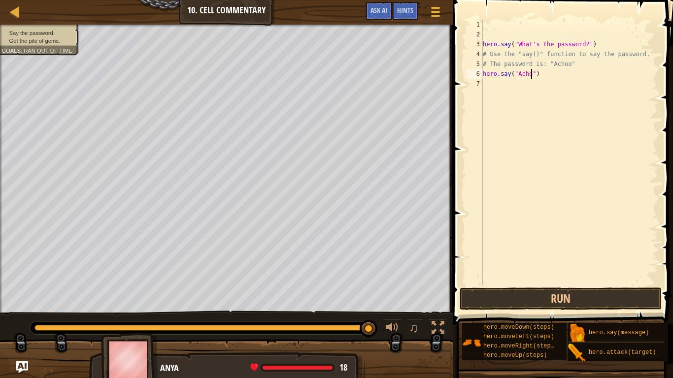
type textarea "hero.say("Achoo")"
click at [544, 92] on div "hero . say ( "What's the password?" ) # Use the "say()" function to say the pas…" at bounding box center [569, 163] width 177 height 286
click at [548, 295] on button "Run" at bounding box center [561, 299] width 202 height 23
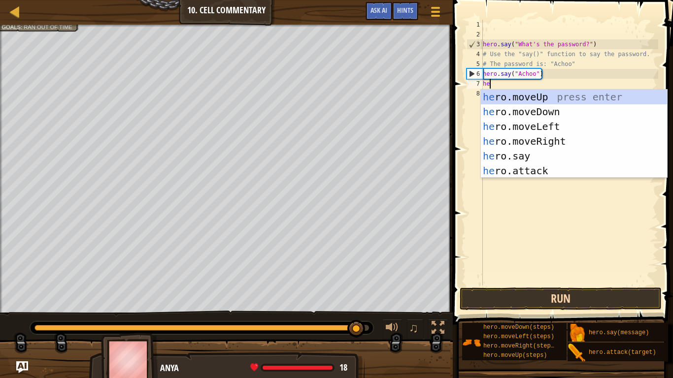
type textarea "hero"
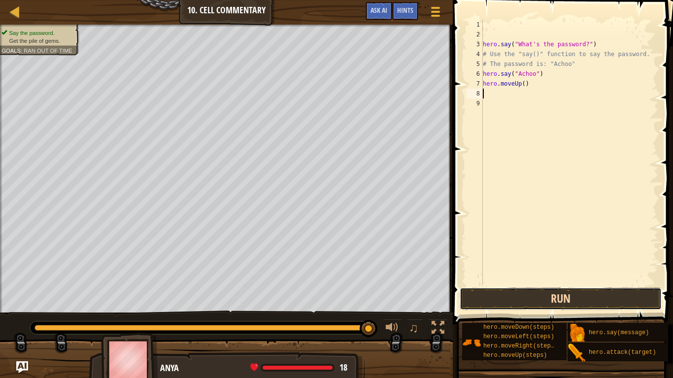
click at [632, 289] on button "Run" at bounding box center [561, 299] width 202 height 23
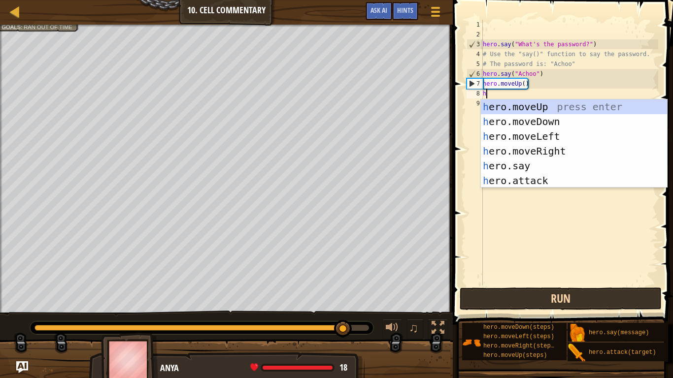
type textarea "hero"
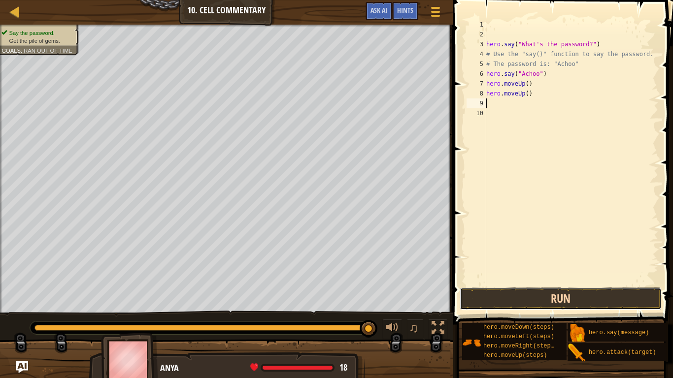
click at [569, 295] on button "Run" at bounding box center [561, 299] width 202 height 23
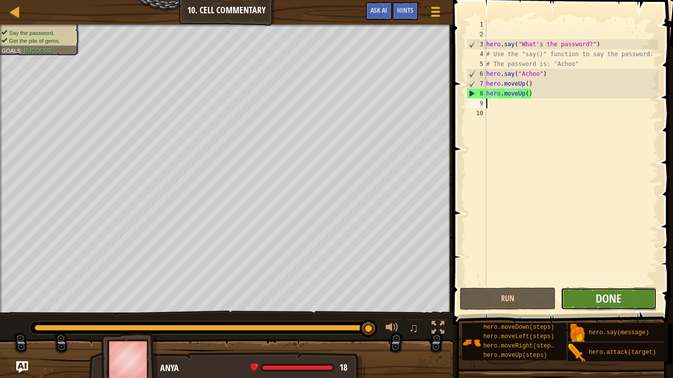
click at [616, 295] on button "Done" at bounding box center [609, 299] width 96 height 23
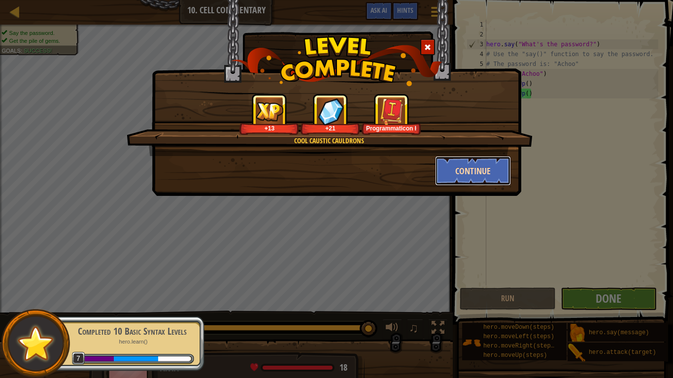
click at [469, 161] on button "Continue" at bounding box center [473, 171] width 76 height 30
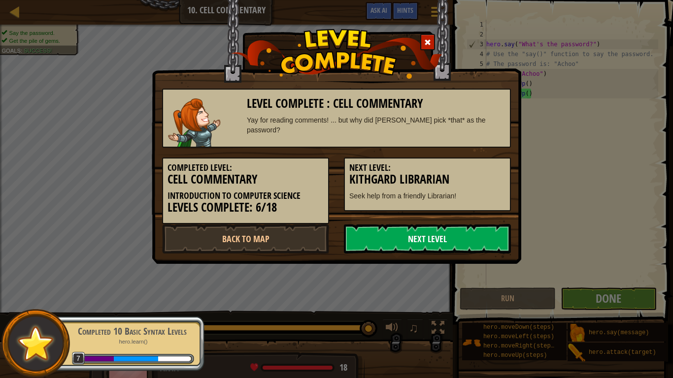
click at [445, 241] on link "Next Level" at bounding box center [427, 239] width 167 height 30
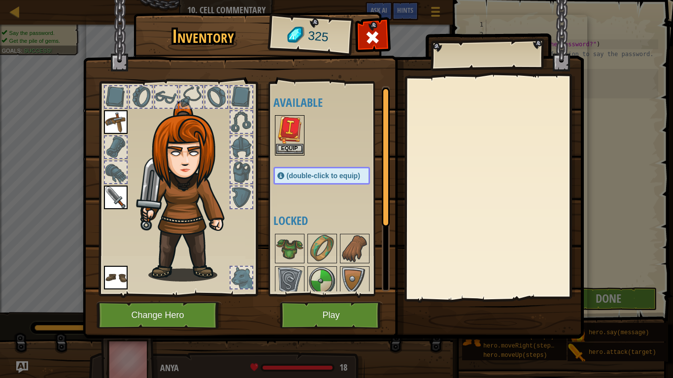
click at [293, 133] on img at bounding box center [290, 130] width 28 height 28
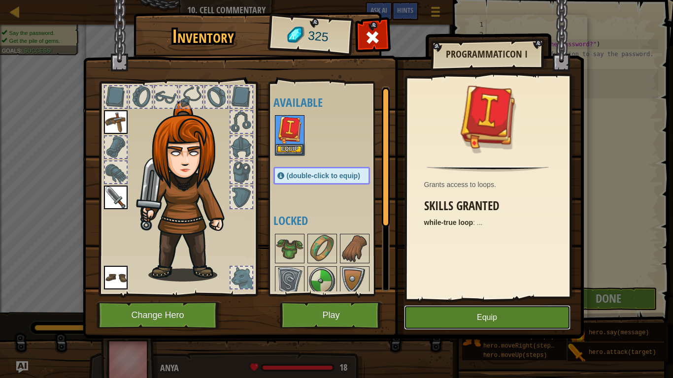
click at [492, 295] on button "Equip" at bounding box center [487, 317] width 167 height 25
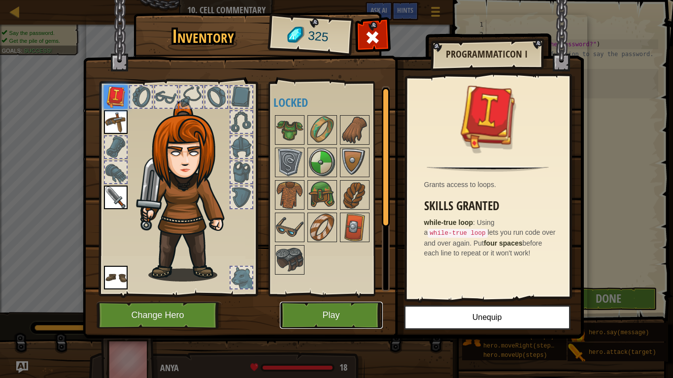
click at [333, 295] on button "Play" at bounding box center [331, 315] width 103 height 27
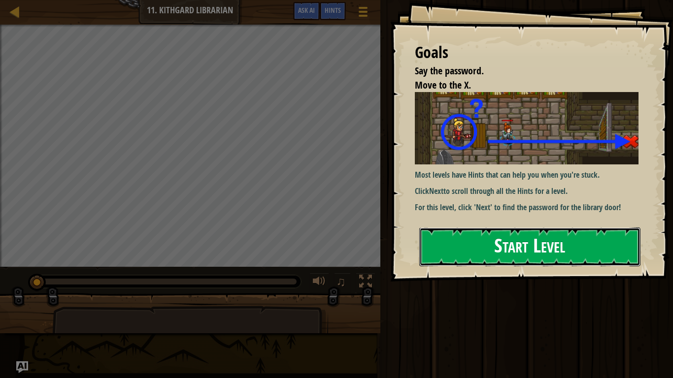
click at [529, 259] on button "Start Level" at bounding box center [529, 247] width 221 height 39
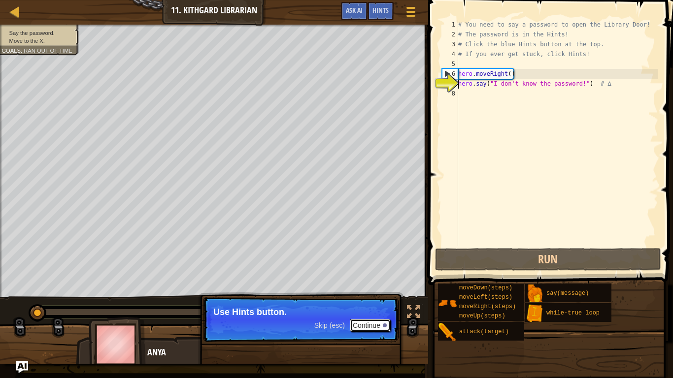
click at [359, 295] on button "Continue" at bounding box center [370, 325] width 41 height 13
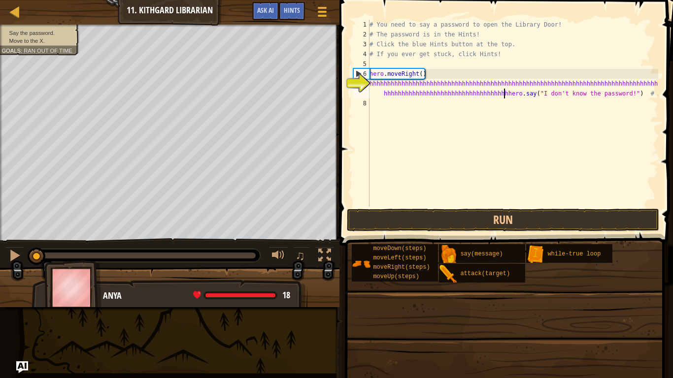
scroll to position [4, 59]
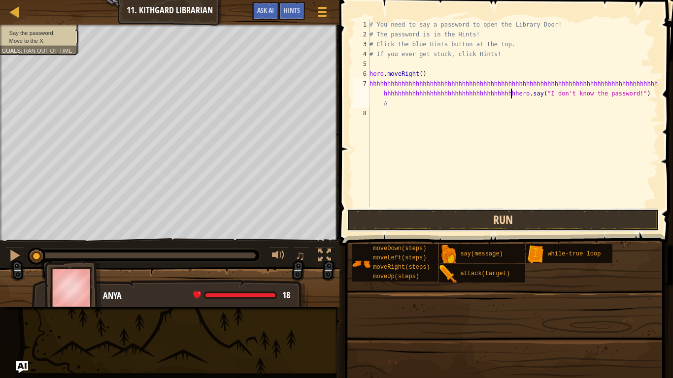
click at [421, 230] on button "Run" at bounding box center [503, 220] width 312 height 23
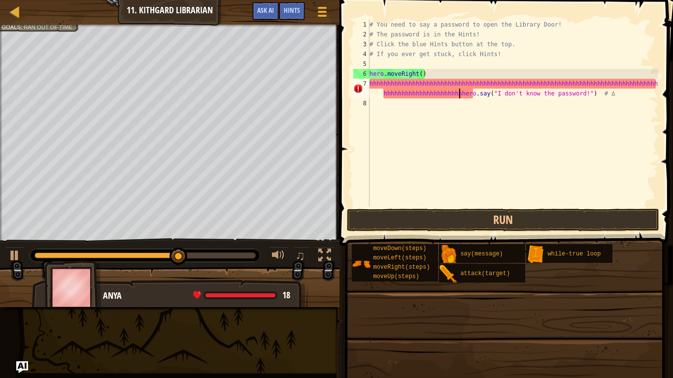
click at [407, 235] on span at bounding box center [504, 380] width 327 height 292
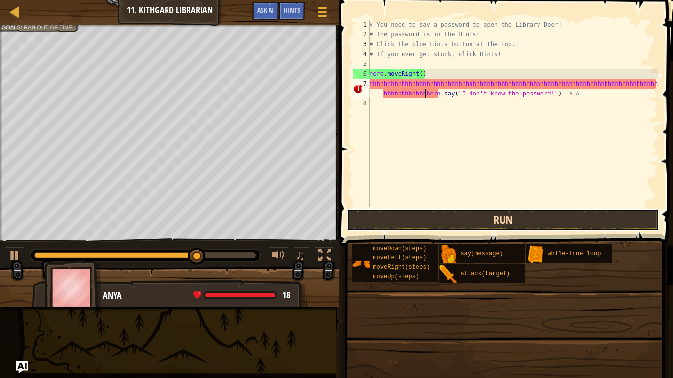
click at [423, 227] on button "Run" at bounding box center [503, 220] width 312 height 23
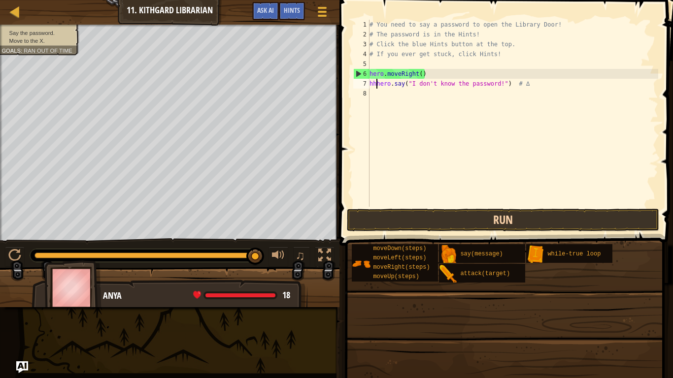
scroll to position [4, 21]
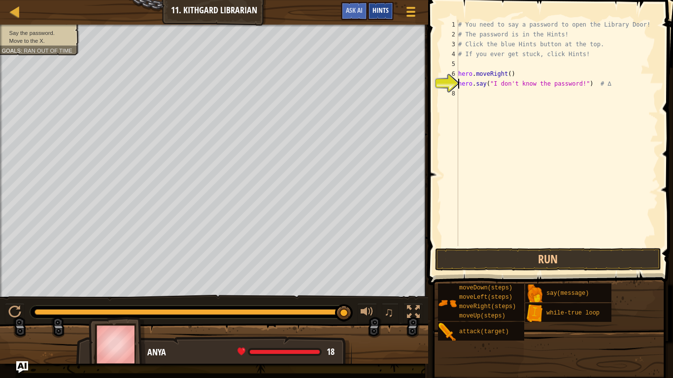
click at [379, 17] on div "Hints" at bounding box center [381, 11] width 26 height 18
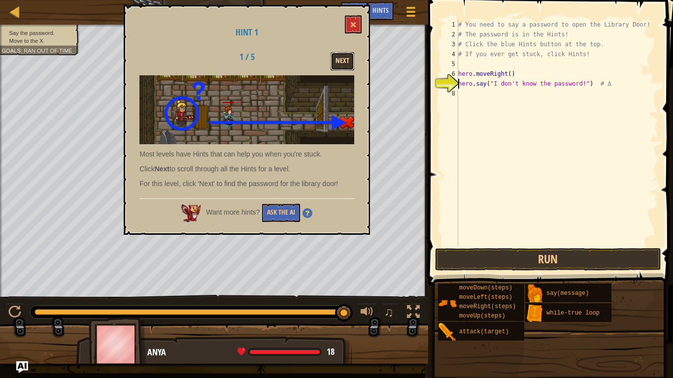
click at [352, 60] on button "Next" at bounding box center [343, 61] width 24 height 18
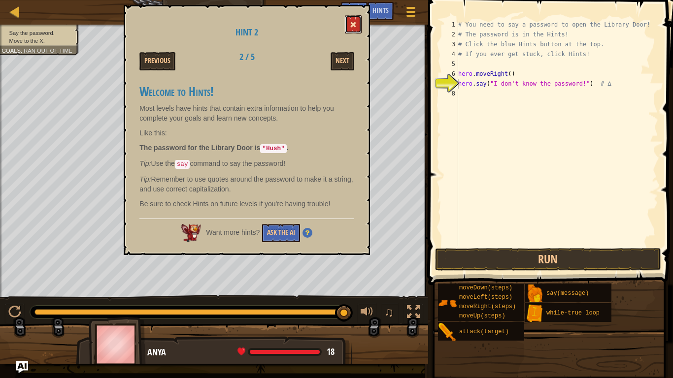
click at [352, 30] on button at bounding box center [353, 24] width 17 height 18
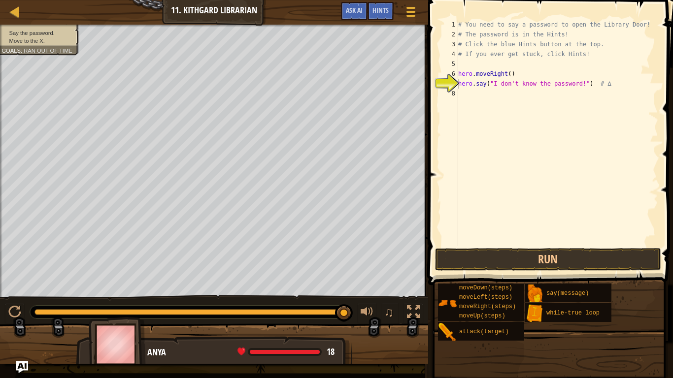
click at [579, 84] on div "# You need to say a password to open the Library Door! # The password is in the…" at bounding box center [557, 143] width 202 height 246
type textarea "hero.say("HUSH") # ∆"
click at [528, 96] on div "# You need to say a password to open the Library Door! # The password is in the…" at bounding box center [557, 143] width 202 height 246
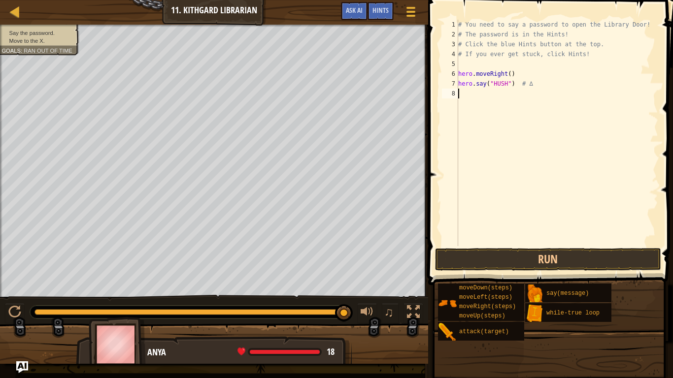
scroll to position [4, 0]
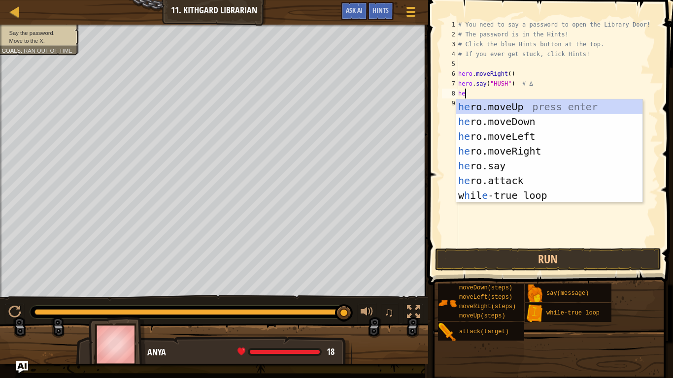
type textarea "hero"
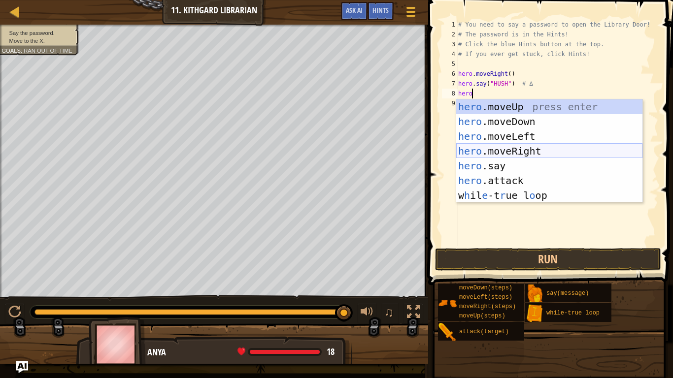
click at [529, 147] on div "hero .moveUp press enter hero .moveDown press enter hero .moveLeft press enter …" at bounding box center [549, 166] width 186 height 133
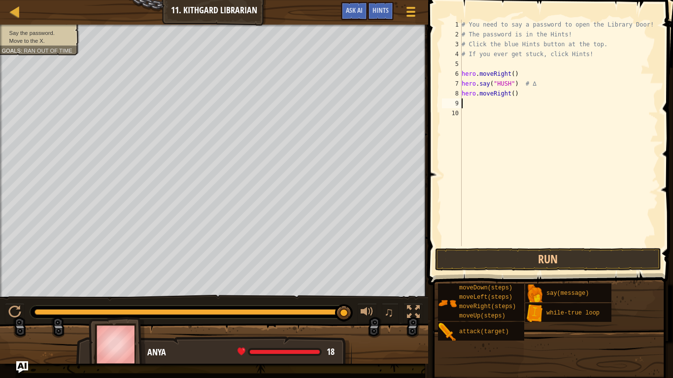
scroll to position [4, 0]
click at [516, 265] on button "Run" at bounding box center [548, 259] width 226 height 23
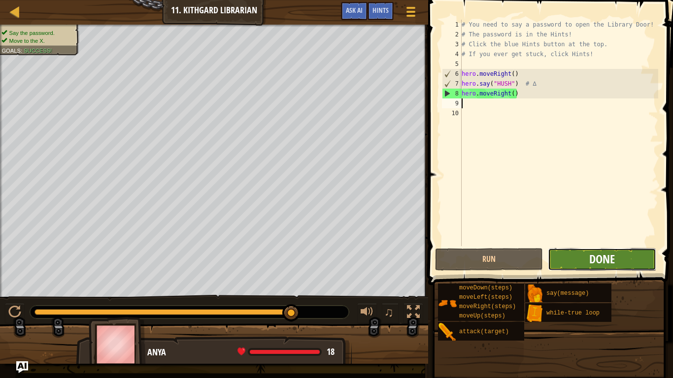
click at [602, 264] on span "Done" at bounding box center [602, 259] width 26 height 16
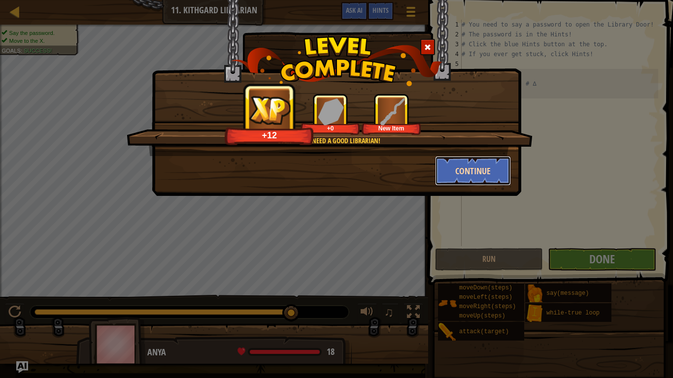
click at [455, 181] on button "Continue" at bounding box center [473, 171] width 76 height 30
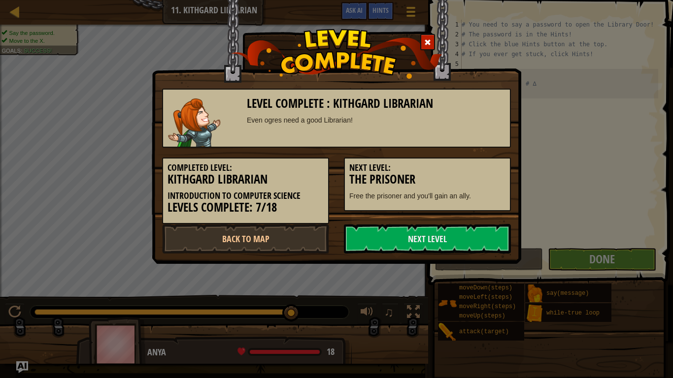
click at [402, 194] on p "Free the prisoner and you'll gain an ally." at bounding box center [427, 196] width 156 height 10
click at [411, 242] on link "Next Level" at bounding box center [427, 239] width 167 height 30
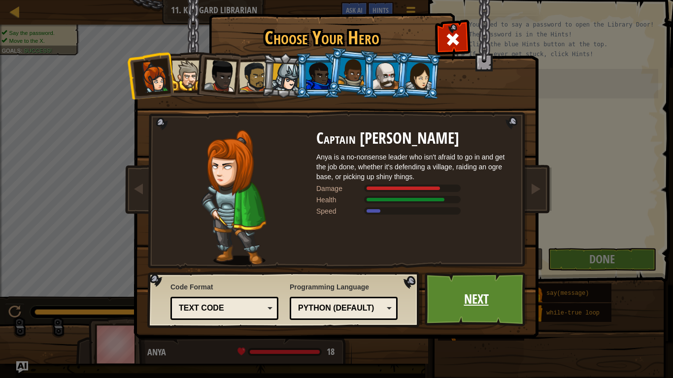
click at [463, 289] on link "Next" at bounding box center [476, 299] width 103 height 54
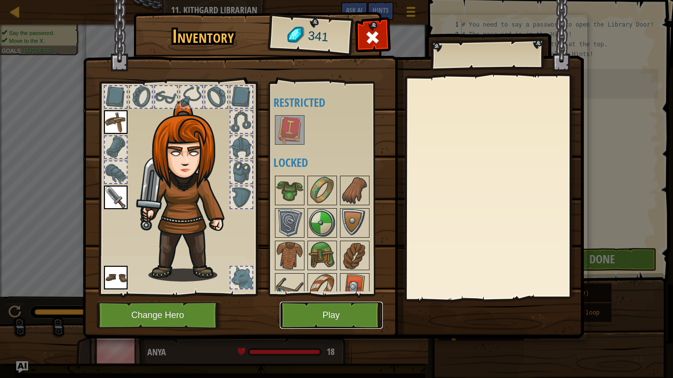
click at [316, 295] on button "Play" at bounding box center [331, 315] width 103 height 27
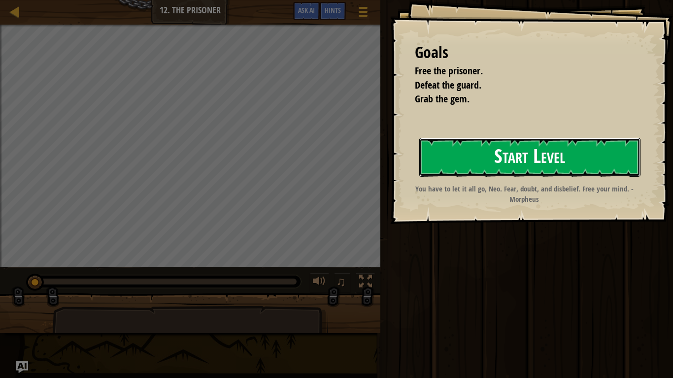
click at [469, 155] on button "Start Level" at bounding box center [529, 157] width 221 height 39
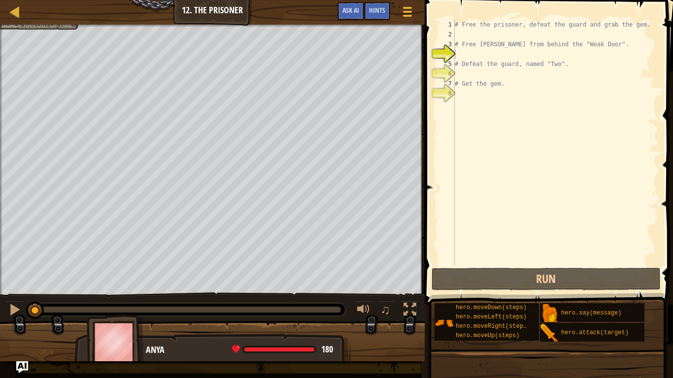
click at [7, 10] on div "Map Introduction to Computer Science 1 2. The Prisoner Game Menu Done Hints Ask…" at bounding box center [212, 12] width 425 height 25
click at [18, 15] on div at bounding box center [15, 11] width 12 height 12
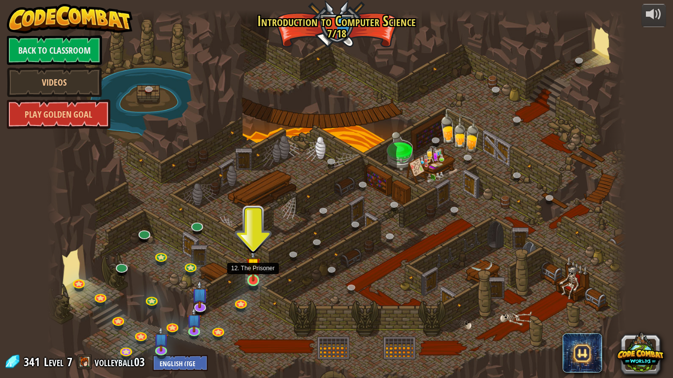
click at [253, 271] on img at bounding box center [253, 265] width 15 height 34
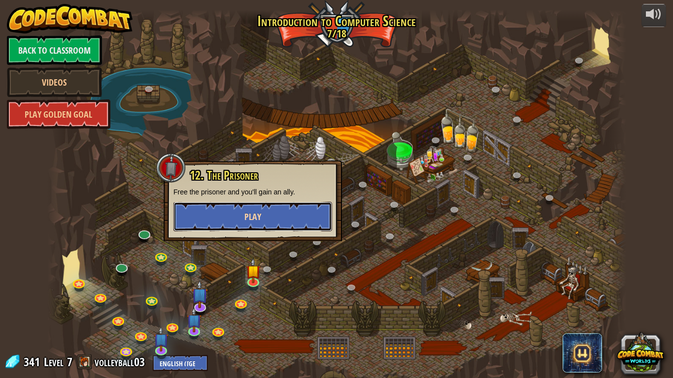
click at [205, 204] on button "Play" at bounding box center [252, 217] width 159 height 30
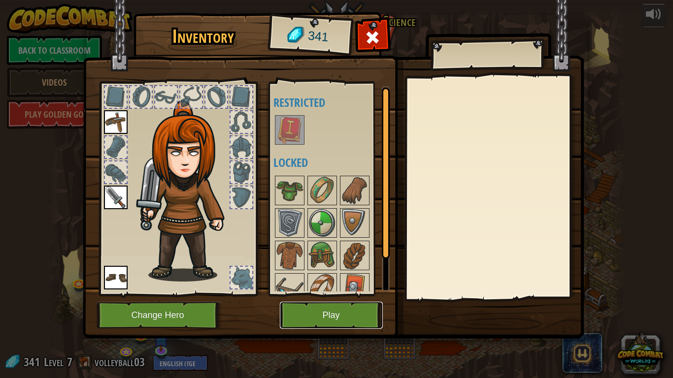
click at [343, 295] on button "Play" at bounding box center [331, 315] width 103 height 27
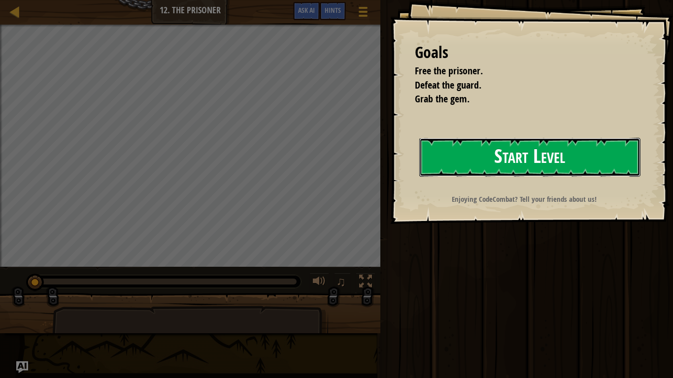
click at [488, 154] on button "Start Level" at bounding box center [529, 157] width 221 height 39
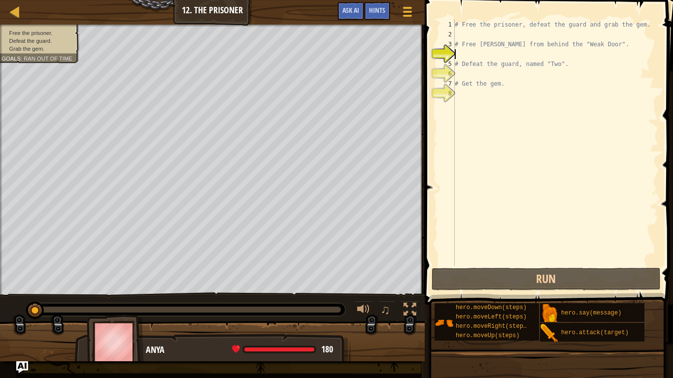
click at [461, 48] on div "# Free the prisoner, defeat the guard and grab the gem. # Free [PERSON_NAME] fr…" at bounding box center [555, 153] width 205 height 266
type textarea "# Free [PERSON_NAME] from behind the "Weak Door"."
click at [466, 53] on div "# Free the prisoner, defeat the guard and grab the gem. # Free [PERSON_NAME] fr…" at bounding box center [555, 153] width 205 height 266
type textarea "mo"
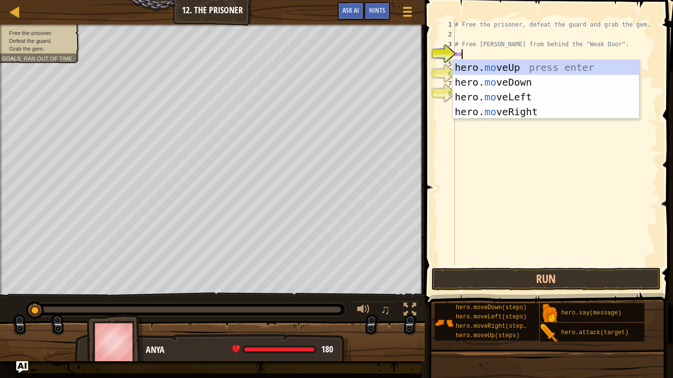
scroll to position [4, 0]
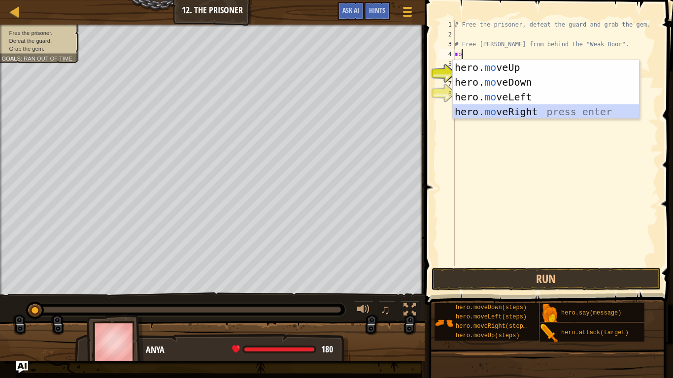
click at [526, 108] on div "hero. mo veUp press enter hero. mo veDown press enter hero. mo veLeft press ent…" at bounding box center [546, 104] width 186 height 89
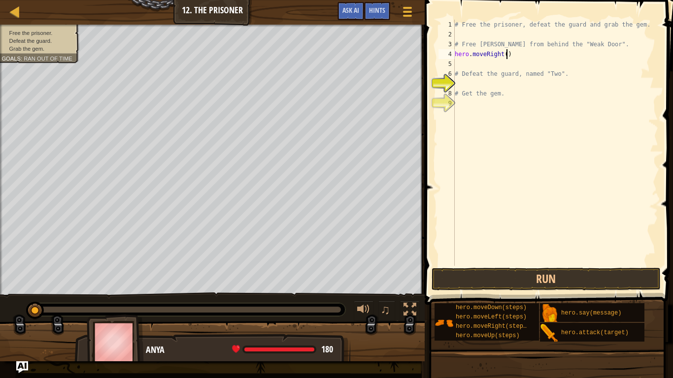
click at [507, 55] on div "# Free the prisoner, defeat the guard and grab the gem. # Free [PERSON_NAME] fr…" at bounding box center [555, 153] width 205 height 266
type textarea "hero.moveRight(3)"
click at [481, 65] on div "# Free the prisoner, defeat the guard and grab the gem. # Free [PERSON_NAME] fr…" at bounding box center [555, 153] width 205 height 266
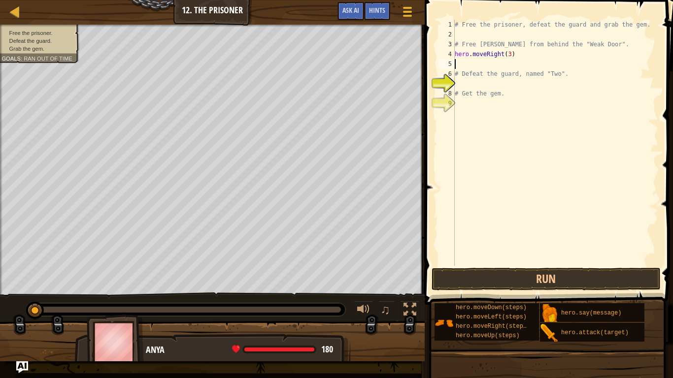
type textarea "hero.moveRight(3)"
click at [464, 76] on div "# Free the prisoner, defeat the guard and grab the gem. # Free [PERSON_NAME] fr…" at bounding box center [555, 153] width 205 height 266
click at [466, 75] on div "# Free the prisoner, defeat the guard and grab the gem. # Free [PERSON_NAME] fr…" at bounding box center [555, 153] width 205 height 266
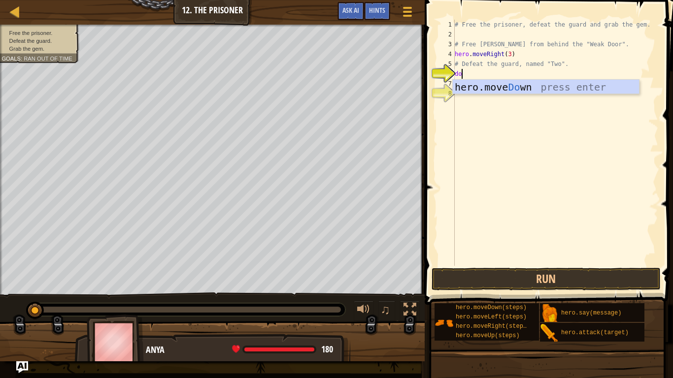
type textarea "dow"
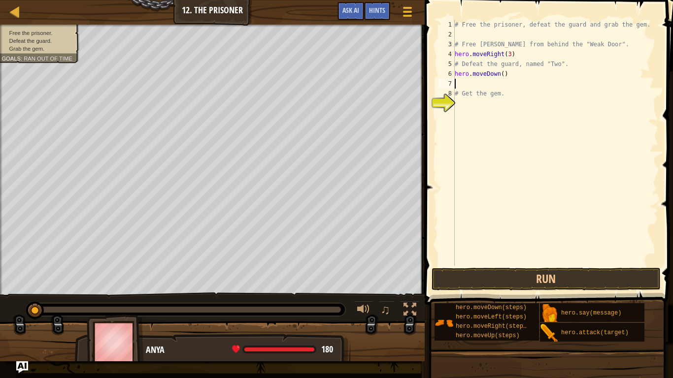
click at [502, 76] on div "# Free the prisoner, defeat the guard and grab the gem. # Free [PERSON_NAME] fr…" at bounding box center [555, 153] width 205 height 266
click at [520, 75] on div "# Free the prisoner, defeat the guard and grab the gem. # Free [PERSON_NAME] fr…" at bounding box center [555, 153] width 205 height 266
type textarea "h"
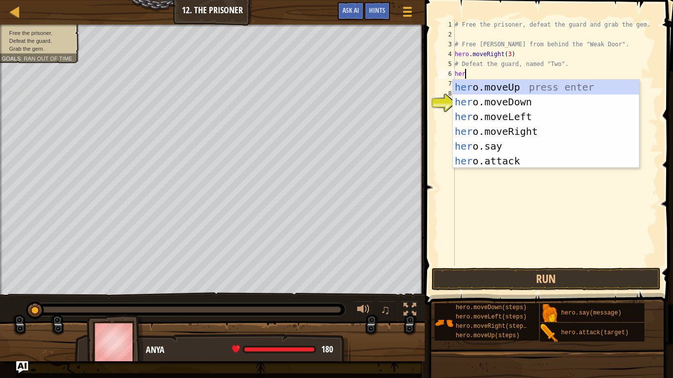
scroll to position [4, 1]
click at [519, 158] on div "her o.moveUp press enter her o.moveDown press enter her o.moveLeft press enter …" at bounding box center [546, 139] width 186 height 118
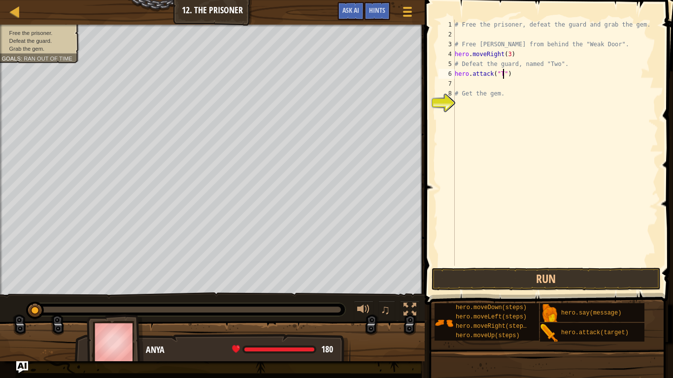
type textarea "hero.attack("Two")"
click at [489, 86] on div "# Free the prisoner, defeat the guard and grab the gem. # Free [PERSON_NAME] fr…" at bounding box center [555, 153] width 205 height 266
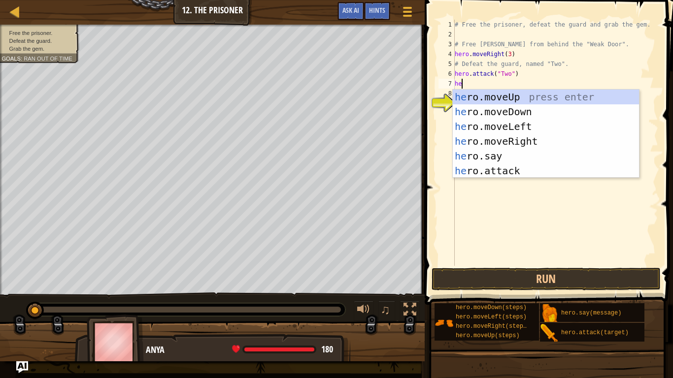
scroll to position [4, 1]
click at [499, 170] on div "her o.moveUp press enter her o.moveDown press enter her o.moveLeft press enter …" at bounding box center [546, 149] width 186 height 118
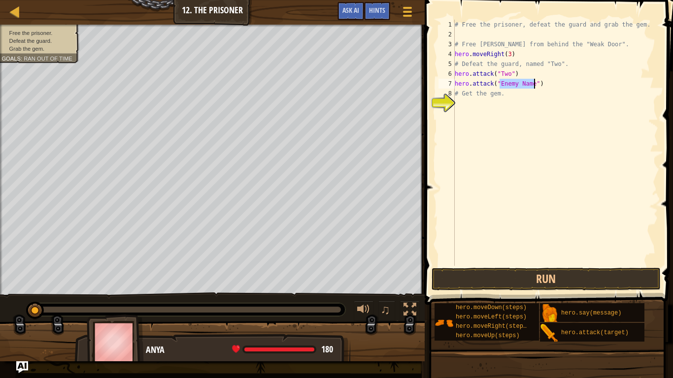
click at [56, 47] on li "Grab the gem." at bounding box center [37, 49] width 72 height 8
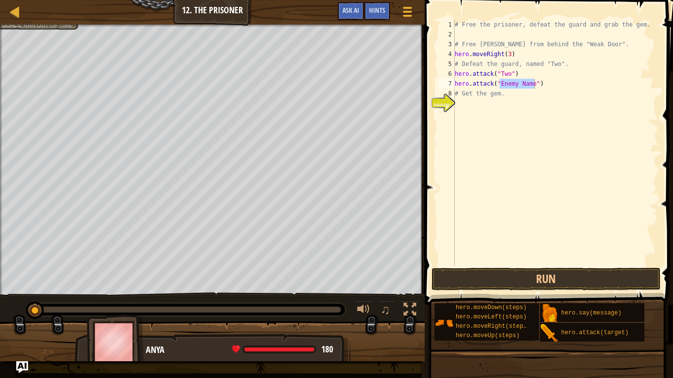
click at [506, 83] on div "# Free the prisoner, defeat the guard and grab the gem. # Free [PERSON_NAME] fr…" at bounding box center [555, 143] width 205 height 246
type textarea "hero.attack("Two")"
click at [619, 284] on button "Run" at bounding box center [547, 279] width 230 height 23
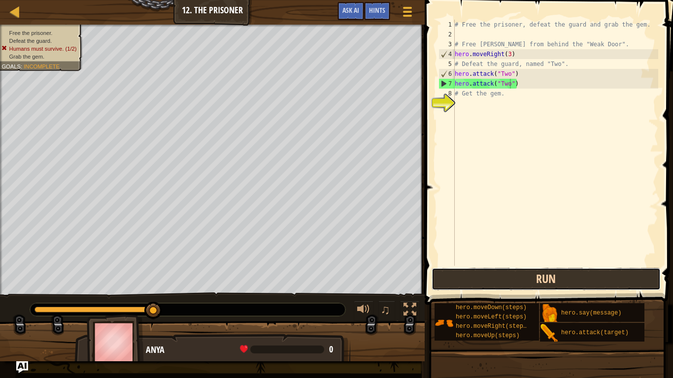
click at [566, 276] on button "Run" at bounding box center [547, 279] width 230 height 23
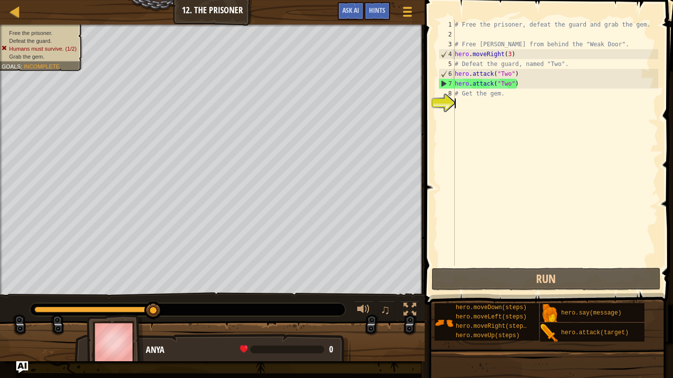
click at [508, 106] on div "# Free the prisoner, defeat the guard and grab the gem. # Free [PERSON_NAME] fr…" at bounding box center [555, 153] width 205 height 266
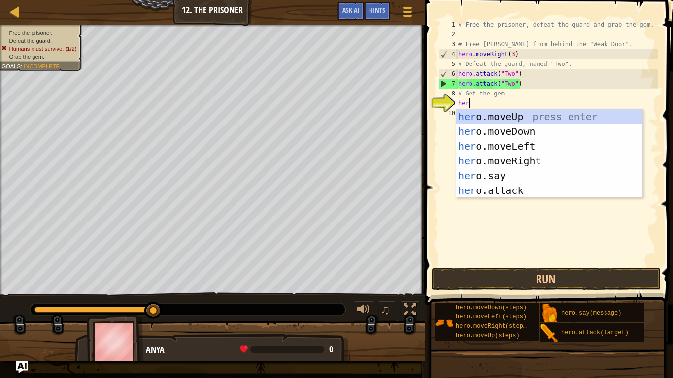
scroll to position [4, 1]
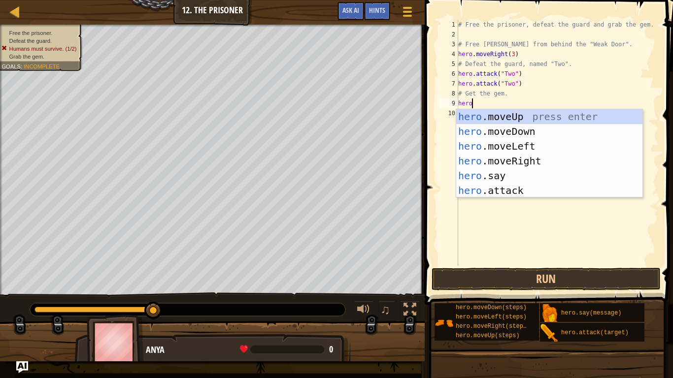
click at [459, 73] on div "# Free the prisoner, defeat the guard and grab the gem. # Free [PERSON_NAME] fr…" at bounding box center [557, 153] width 202 height 266
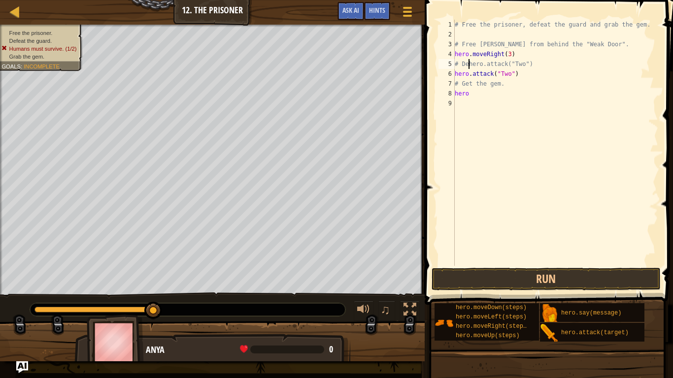
type textarea "hero.attack("Two")"
click at [474, 64] on div "# Free the prisoner, defeat the guard and grab the gem. # Free [PERSON_NAME] fr…" at bounding box center [557, 153] width 202 height 266
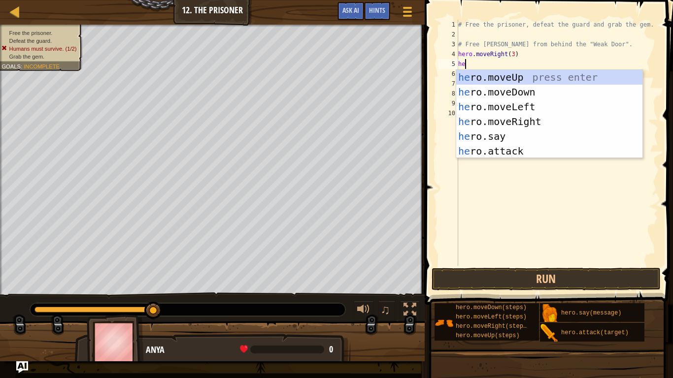
type textarea "hero"
click at [513, 90] on div "hero .moveUp press enter hero .moveDown press enter hero .moveLeft press enter …" at bounding box center [549, 129] width 186 height 118
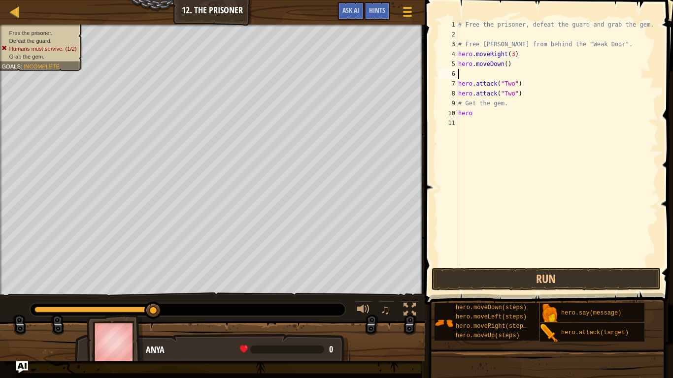
scroll to position [4, 0]
click at [458, 85] on div "# Free the prisoner, defeat the guard and grab the gem. # Free [PERSON_NAME] fr…" at bounding box center [557, 153] width 202 height 266
type textarea "hero.attack("Two")"
click at [500, 111] on div "# Free the prisoner, defeat the guard and grab the gem. # Free [PERSON_NAME] fr…" at bounding box center [557, 153] width 202 height 266
click at [496, 105] on div "# Free the prisoner, defeat the guard and grab the gem. # Free [PERSON_NAME] fr…" at bounding box center [557, 153] width 202 height 266
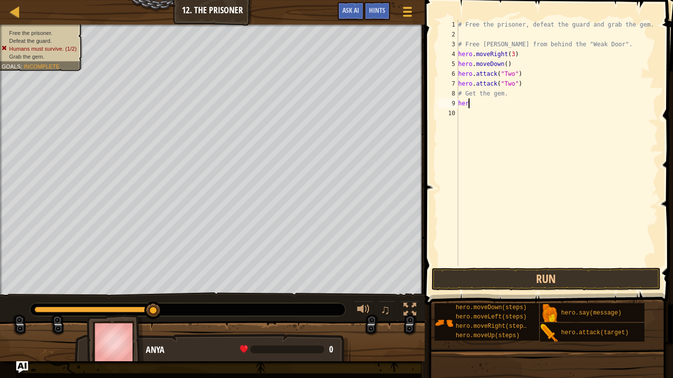
type textarea "h"
click at [557, 276] on button "Run" at bounding box center [547, 279] width 230 height 23
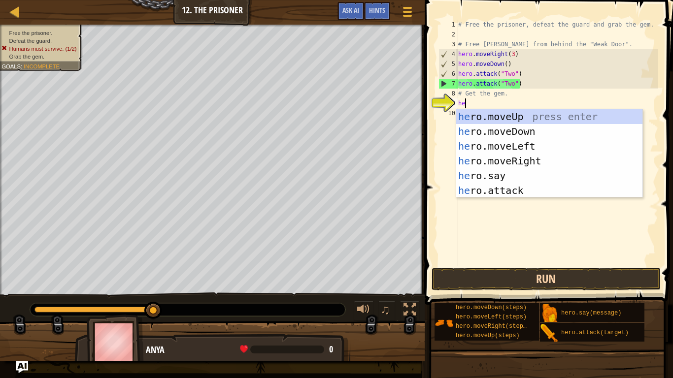
type textarea "hero"
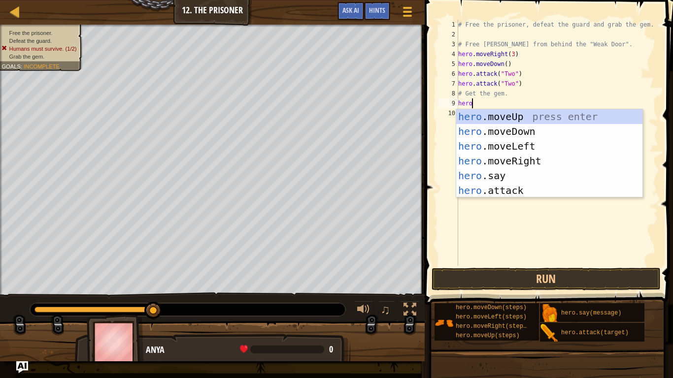
click at [571, 217] on div "# Free the prisoner, defeat the guard and grab the gem. # Free [PERSON_NAME] fr…" at bounding box center [557, 153] width 202 height 266
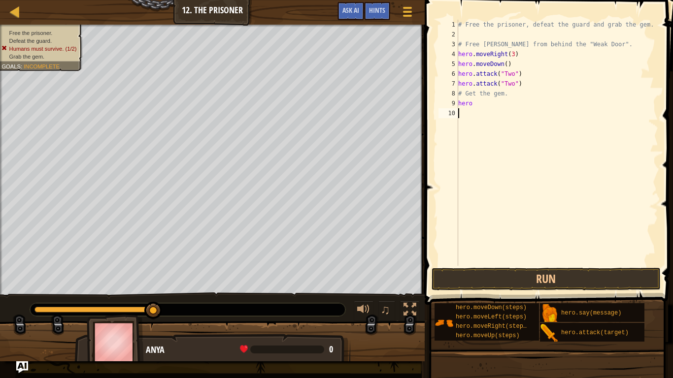
scroll to position [4, 0]
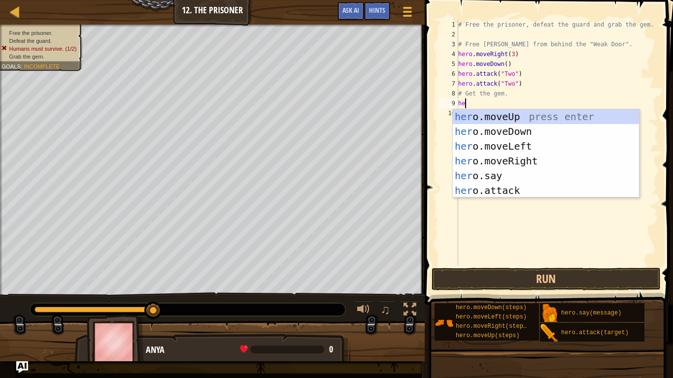
type textarea "h"
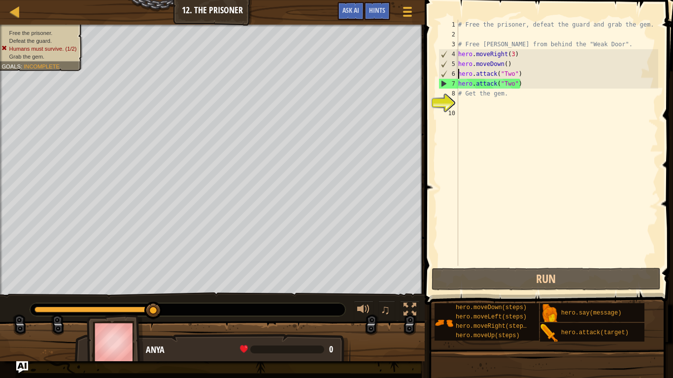
click at [460, 74] on div "# Free the prisoner, defeat the guard and grab the gem. # Free [PERSON_NAME] fr…" at bounding box center [557, 153] width 202 height 266
type textarea "hero.attack("Two")"
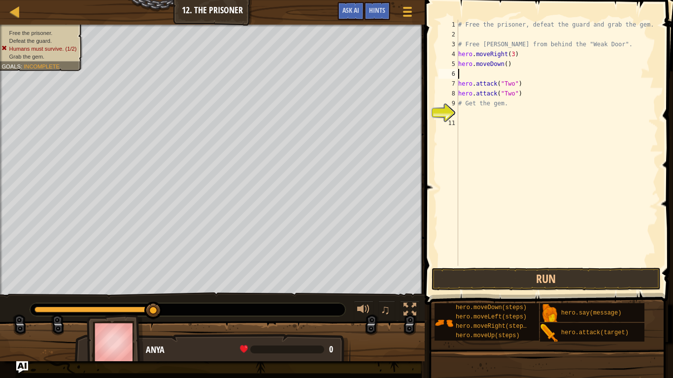
click at [484, 74] on div "# Free the prisoner, defeat the guard and grab the gem. # Free [PERSON_NAME] fr…" at bounding box center [557, 153] width 202 height 266
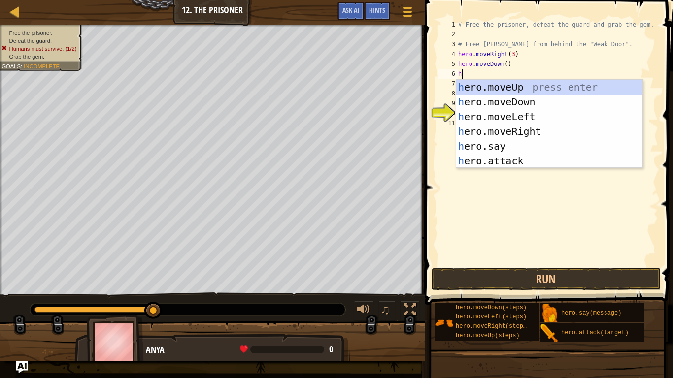
type textarea "hero"
click at [528, 134] on div "hero .moveUp press enter hero .moveDown press enter hero .moveLeft press enter …" at bounding box center [549, 139] width 186 height 118
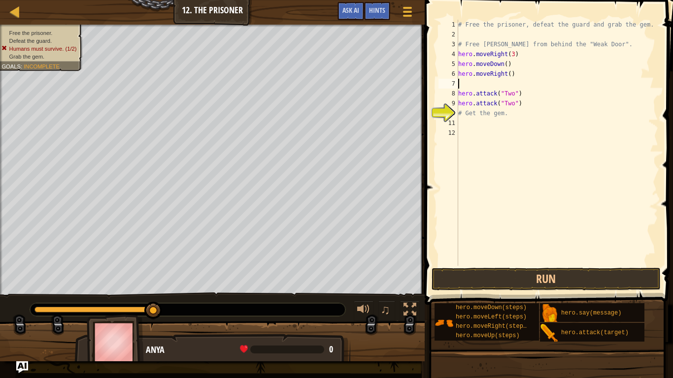
scroll to position [4, 0]
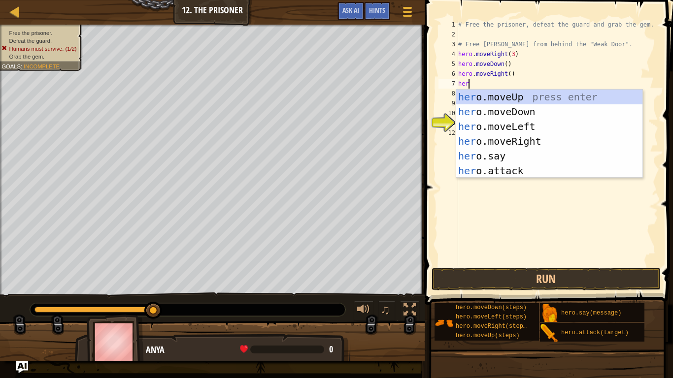
type textarea "hero"
click at [540, 114] on div "hero .moveUp press enter hero .moveDown press enter hero .moveLeft press enter …" at bounding box center [549, 149] width 186 height 118
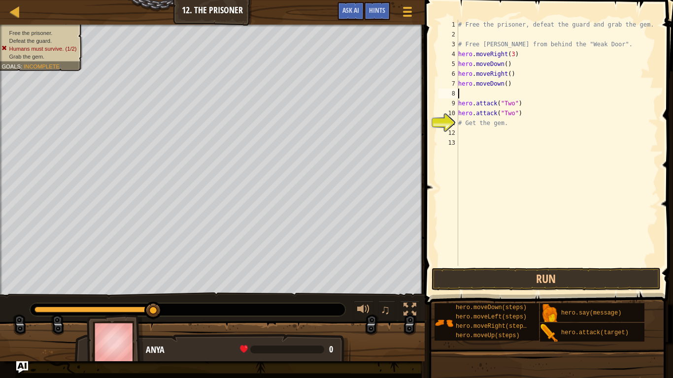
scroll to position [4, 0]
click at [458, 105] on div "9" at bounding box center [449, 104] width 20 height 10
click at [515, 56] on div "# Free the prisoner, defeat the guard and grab the gem. # Free [PERSON_NAME] fr…" at bounding box center [557, 153] width 202 height 266
type textarea "hero.moveRight()"
click at [458, 54] on div "# Free the prisoner, defeat the guard and grab the gem. # Free [PERSON_NAME] fr…" at bounding box center [557, 153] width 202 height 266
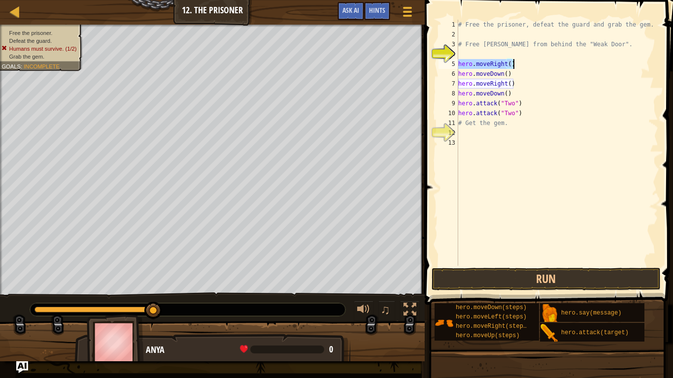
drag, startPoint x: 458, startPoint y: 63, endPoint x: 515, endPoint y: 66, distance: 57.2
click at [515, 66] on div "# Free the prisoner, defeat the guard and grab the gem. # Free [PERSON_NAME] fr…" at bounding box center [557, 153] width 202 height 266
click at [471, 50] on div "# Free the prisoner, defeat the guard and grab the gem. # Free [PERSON_NAME] fr…" at bounding box center [557, 153] width 202 height 266
click at [461, 68] on div "# Free the prisoner, defeat the guard and grab the gem. # Free [PERSON_NAME] fr…" at bounding box center [557, 153] width 202 height 266
click at [460, 74] on div "# Free the prisoner, defeat the guard and grab the gem. # Free [PERSON_NAME] fr…" at bounding box center [557, 153] width 202 height 266
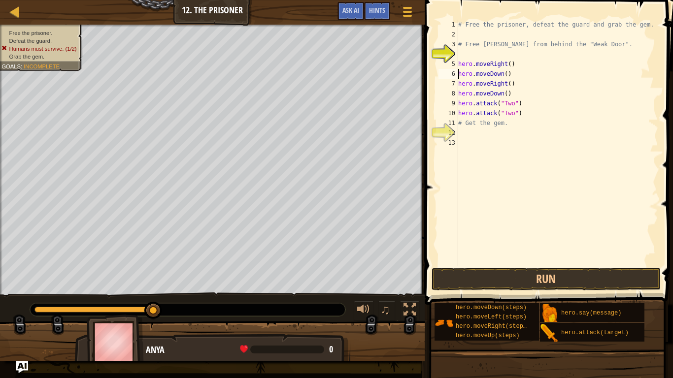
type textarea "hero.moveDown()"
click at [491, 71] on div "# Free the prisoner, defeat the guard and grab the gem. # Free [PERSON_NAME] fr…" at bounding box center [557, 153] width 202 height 266
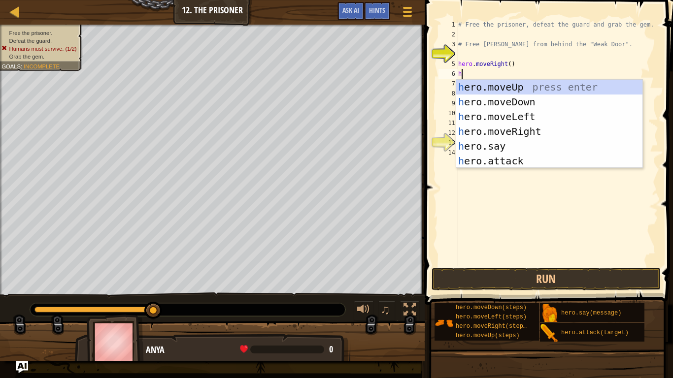
scroll to position [4, 1]
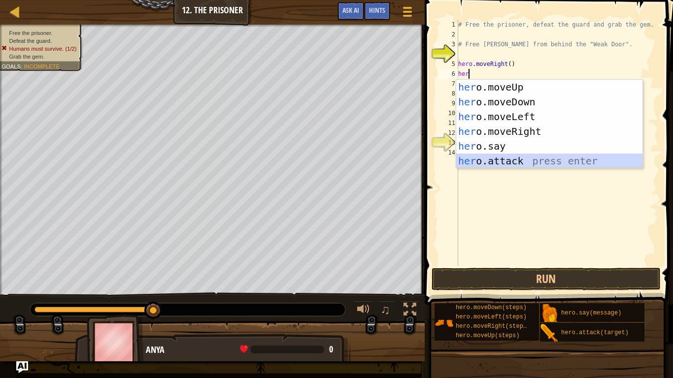
click at [522, 164] on div "her o.moveUp press enter her o.moveDown press enter her o.moveLeft press enter …" at bounding box center [549, 139] width 186 height 118
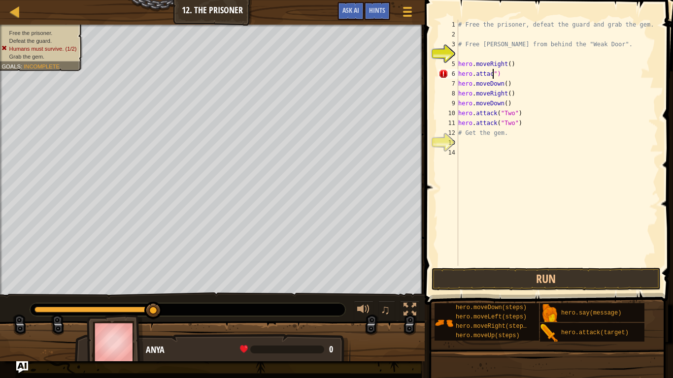
click at [525, 75] on div "# Free the prisoner, defeat the guard and grab the gem. # Free [PERSON_NAME] fr…" at bounding box center [557, 153] width 202 height 266
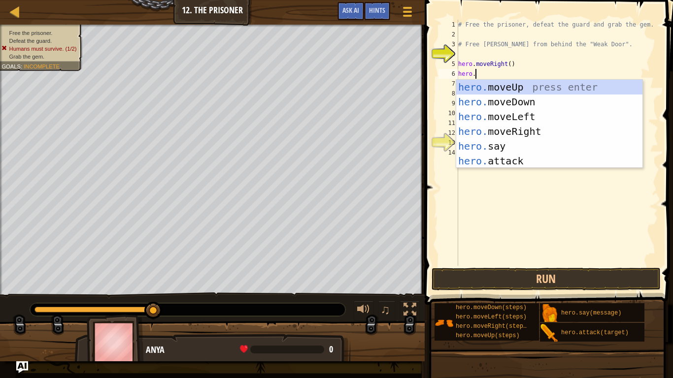
scroll to position [4, 2]
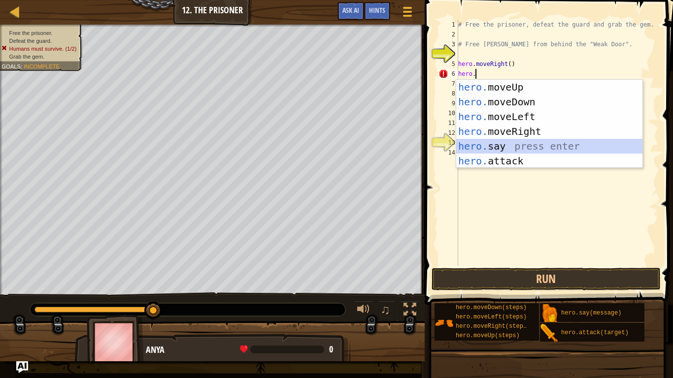
click at [518, 145] on div "hero. moveUp press enter hero. moveDown press enter hero. moveLeft press enter …" at bounding box center [549, 139] width 186 height 118
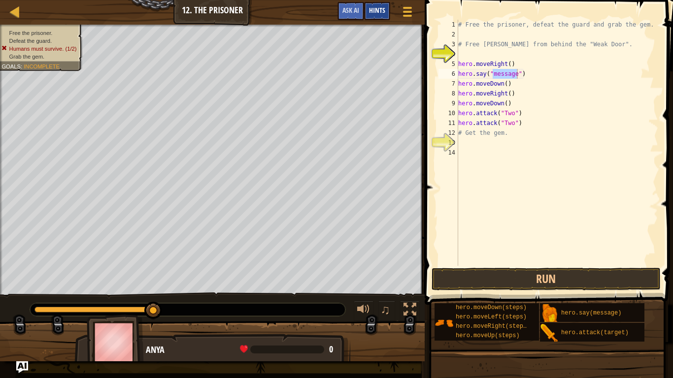
click at [374, 10] on span "Hints" at bounding box center [377, 9] width 16 height 9
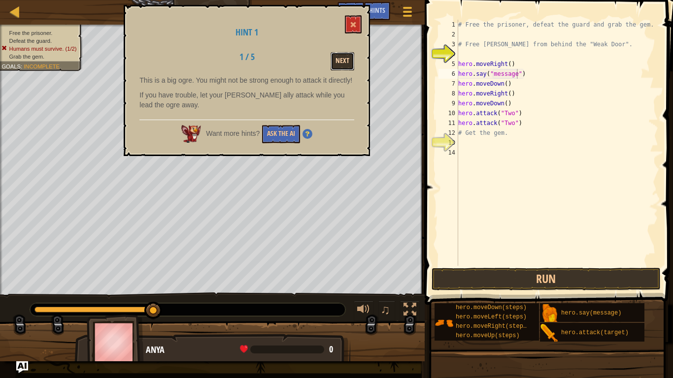
click at [354, 65] on button "Next" at bounding box center [343, 61] width 24 height 18
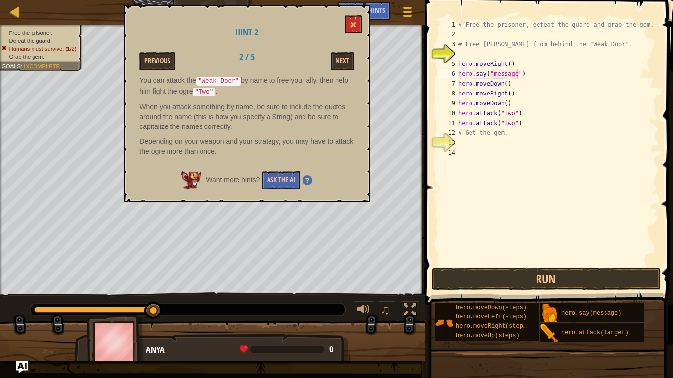
click at [331, 72] on div "Hint 2 Previous 2 / 5 Next You can attack the "Weak Door" by name to free your …" at bounding box center [247, 104] width 246 height 198
click at [346, 66] on button "Next" at bounding box center [343, 61] width 24 height 18
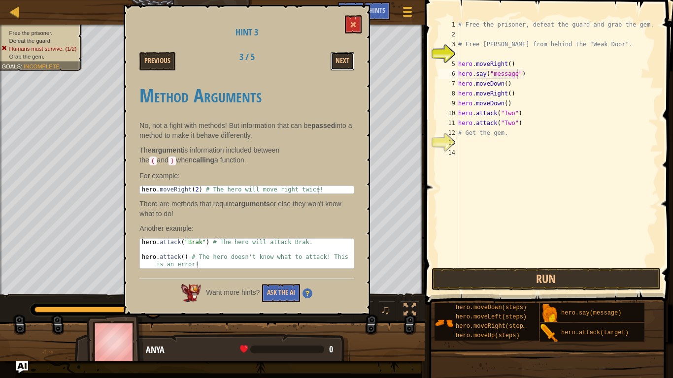
click at [346, 66] on button "Next" at bounding box center [343, 61] width 24 height 18
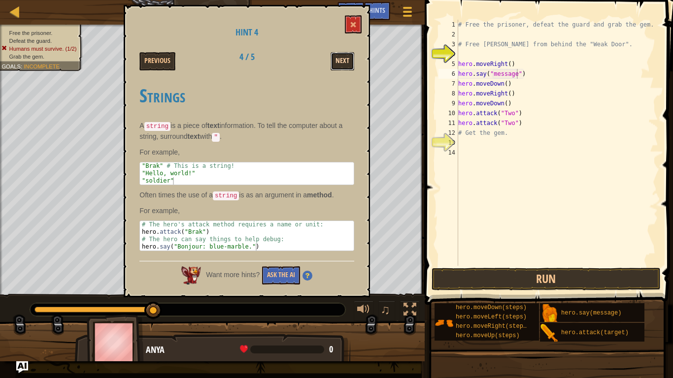
click at [346, 67] on button "Next" at bounding box center [343, 61] width 24 height 18
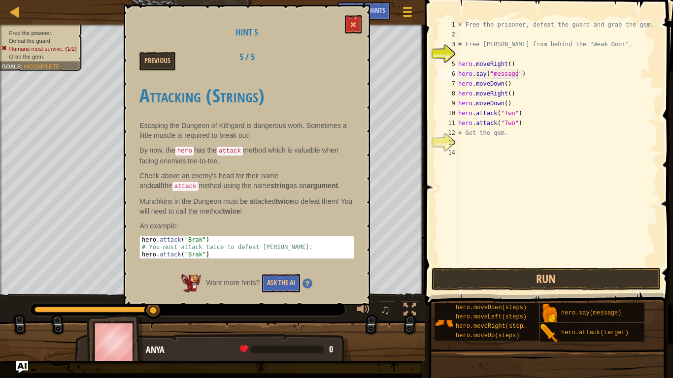
click at [362, 26] on div "Hint 5 Previous 5 / 5 Attacking (Strings) Escaping the Dungeon of Kithgard is d…" at bounding box center [247, 155] width 246 height 301
click at [358, 25] on button at bounding box center [353, 24] width 17 height 18
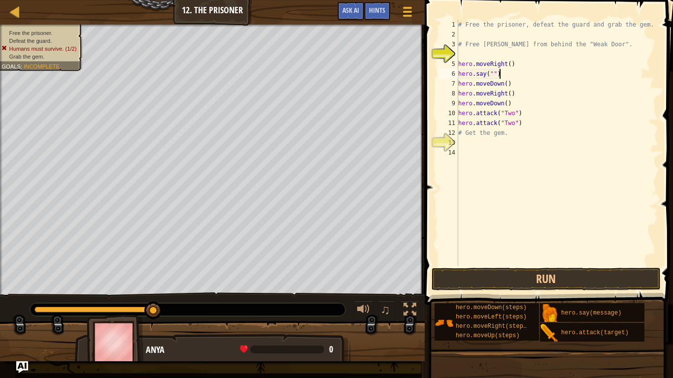
click at [509, 74] on div "# Free the prisoner, defeat the guard and grab the gem. # Free [PERSON_NAME] fr…" at bounding box center [557, 153] width 202 height 266
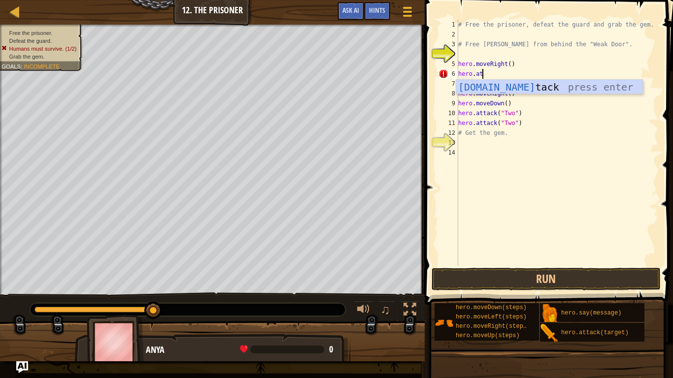
scroll to position [4, 3]
click at [526, 86] on div "[DOMAIN_NAME] tack press enter" at bounding box center [549, 102] width 186 height 44
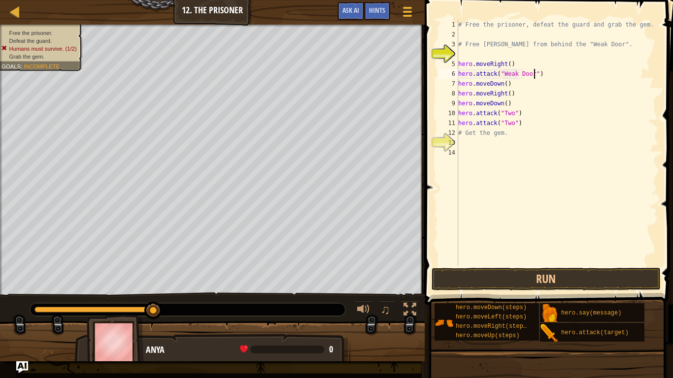
scroll to position [4, 11]
click at [544, 278] on button "Run" at bounding box center [547, 279] width 230 height 23
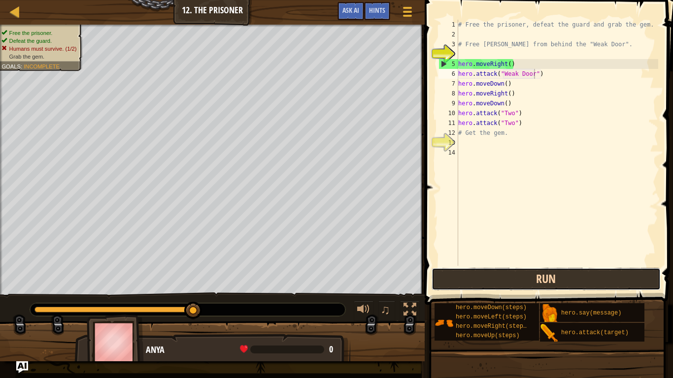
click at [542, 277] on button "Run" at bounding box center [547, 279] width 230 height 23
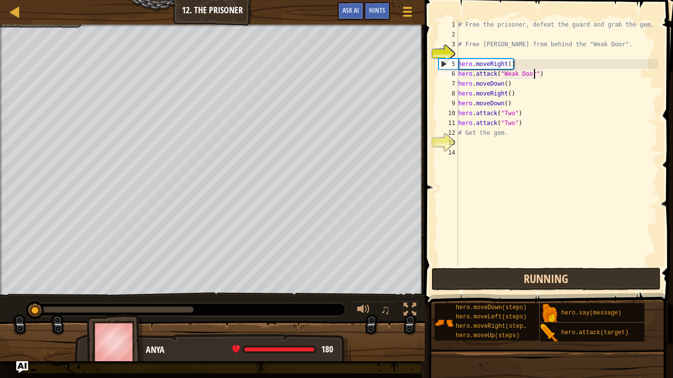
click at [542, 277] on button "Running" at bounding box center [547, 279] width 230 height 23
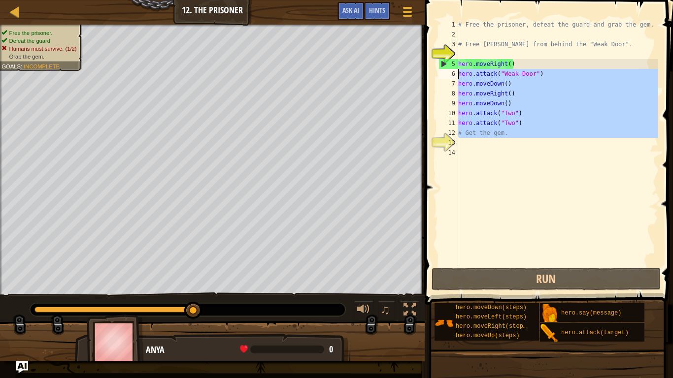
drag, startPoint x: 512, startPoint y: 144, endPoint x: 451, endPoint y: 75, distance: 92.8
click at [451, 75] on div "hero.attack("Weak Door") 1 2 3 4 5 6 7 8 9 10 11 12 13 14 # Free the prisoner, …" at bounding box center [548, 143] width 222 height 246
type textarea "hero.attack("Weak Door") hero.moveDown()"
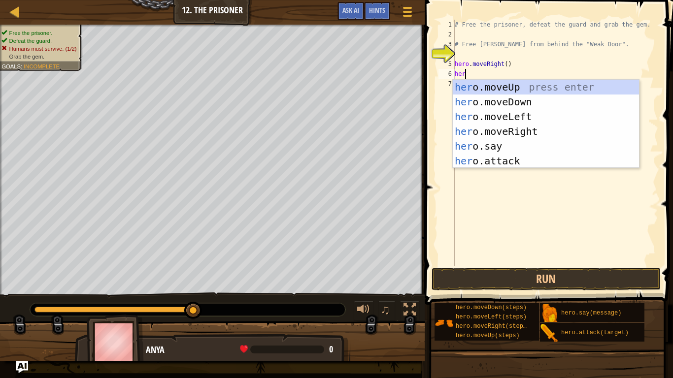
scroll to position [4, 1]
click at [529, 158] on div "hero .moveUp press enter hero .moveDown press enter hero .moveLeft press enter …" at bounding box center [546, 139] width 186 height 118
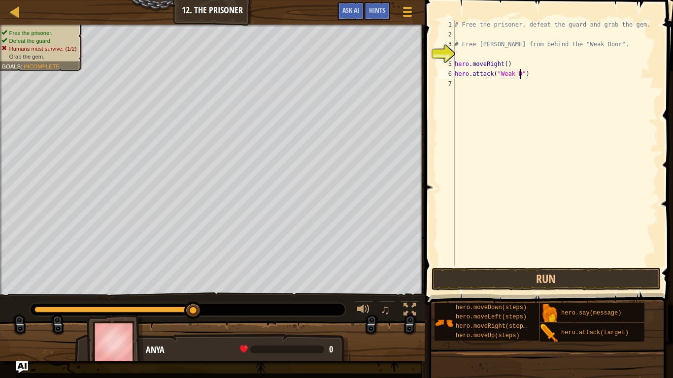
scroll to position [4, 10]
type textarea "hero.attack("Weak Door")"
click at [524, 94] on div "# Free the prisoner, defeat the guard and grab the gem. # Free [PERSON_NAME] fr…" at bounding box center [555, 153] width 205 height 266
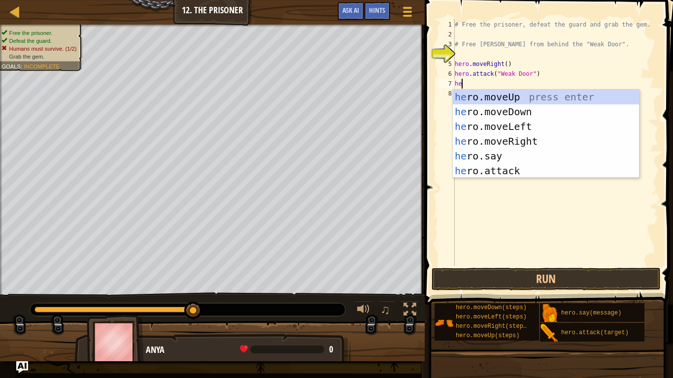
type textarea "hero"
click at [500, 142] on div "hero .moveUp press enter hero .moveDown press enter hero .moveLeft press enter …" at bounding box center [546, 149] width 186 height 118
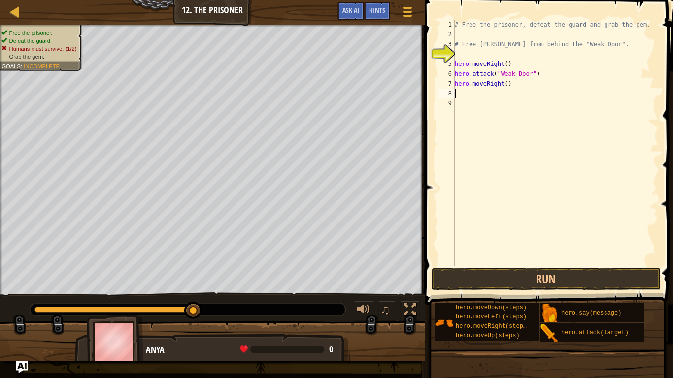
click at [506, 87] on div "# Free the prisoner, defeat the guard and grab the gem. # Free [PERSON_NAME] fr…" at bounding box center [555, 153] width 205 height 266
type textarea "hero.moveRight(2)"
click at [479, 97] on div "# Free the prisoner, defeat the guard and grab the gem. # Free [PERSON_NAME] fr…" at bounding box center [555, 153] width 205 height 266
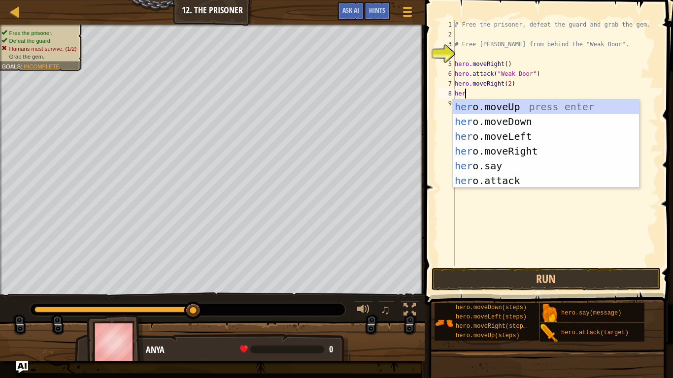
scroll to position [4, 1]
click at [455, 64] on div "# Free the prisoner, defeat the guard and grab the gem. # Free [PERSON_NAME] fr…" at bounding box center [555, 153] width 205 height 266
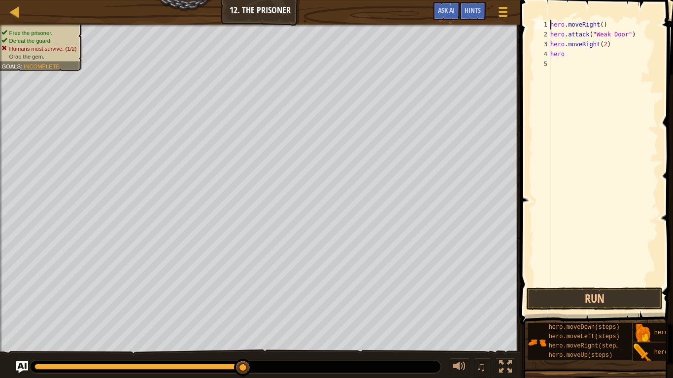
click at [571, 51] on div "hero . moveRight ( ) hero . attack ( "Weak Door" ) hero . moveRight ( 2 ) hero" at bounding box center [603, 163] width 110 height 286
type textarea "hero."
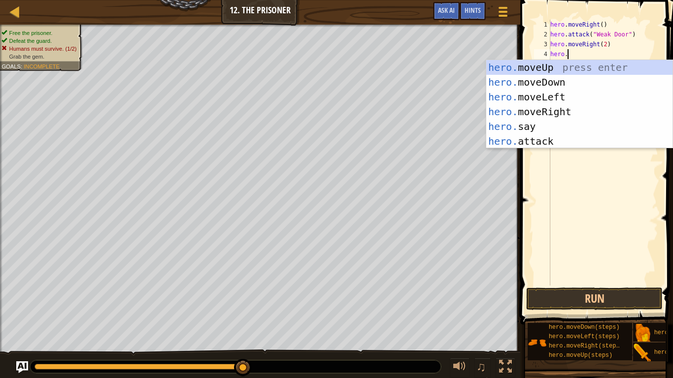
scroll to position [4, 2]
click at [570, 85] on div "hero. moveUp press enter hero. moveDown press enter hero. moveLeft press enter …" at bounding box center [579, 119] width 186 height 118
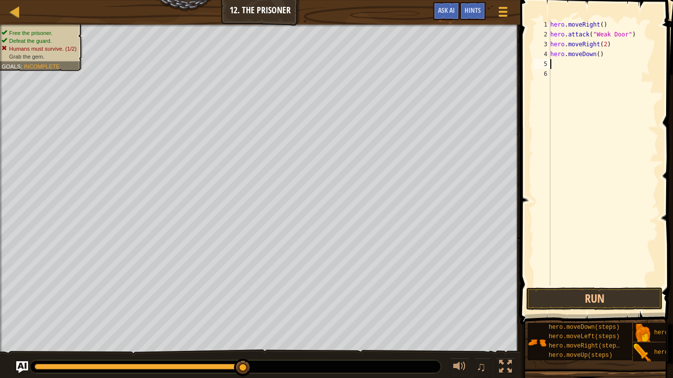
scroll to position [4, 0]
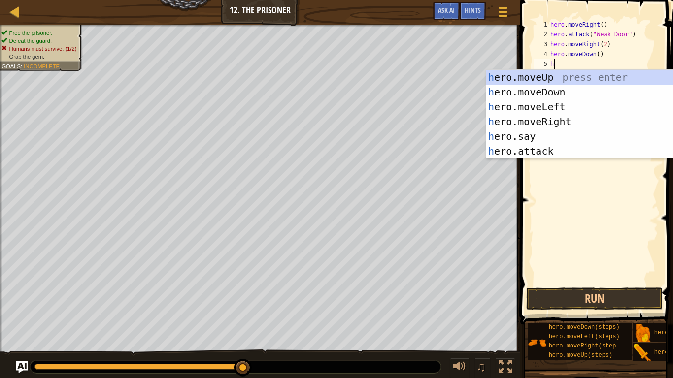
type textarea "hero"
click at [576, 126] on div "hero .moveUp press enter hero .moveDown press enter hero .moveLeft press enter …" at bounding box center [579, 129] width 186 height 118
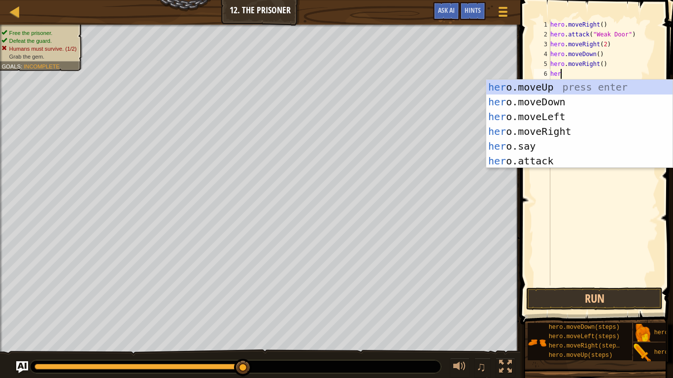
type textarea "hero"
click at [554, 109] on div "hero .moveUp press enter hero .moveDown press enter hero .moveLeft press enter …" at bounding box center [579, 139] width 186 height 118
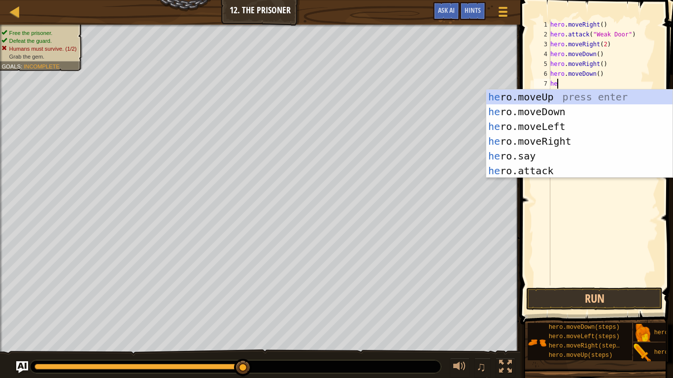
scroll to position [4, 1]
click at [554, 168] on div "her o.moveUp press enter her o.moveDown press enter her o.moveLeft press enter …" at bounding box center [579, 149] width 186 height 118
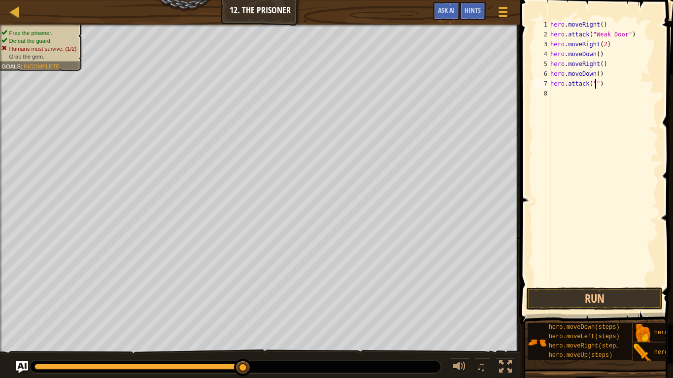
scroll to position [4, 7]
click at [478, 17] on div "Hints" at bounding box center [473, 11] width 26 height 18
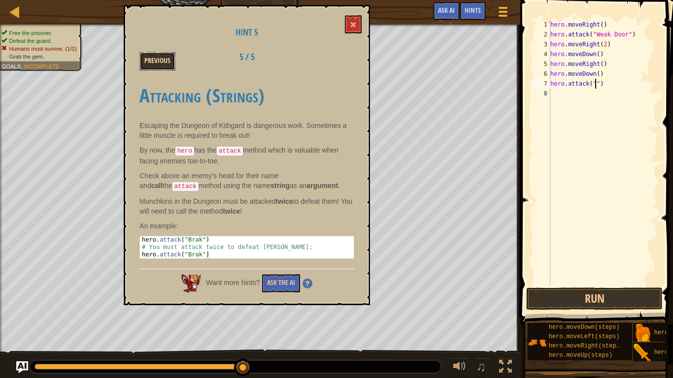
click at [153, 63] on button "Previous" at bounding box center [157, 61] width 36 height 18
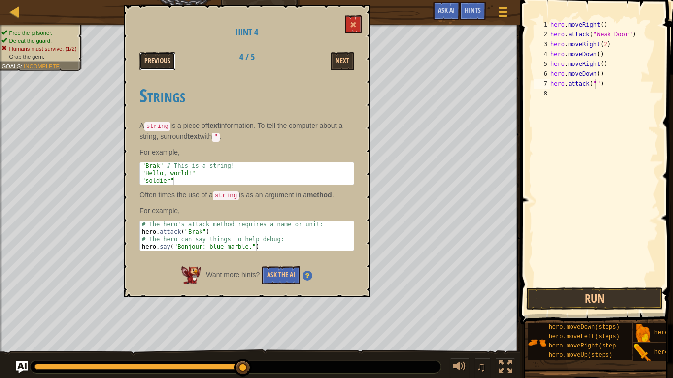
click at [163, 61] on button "Previous" at bounding box center [157, 61] width 36 height 18
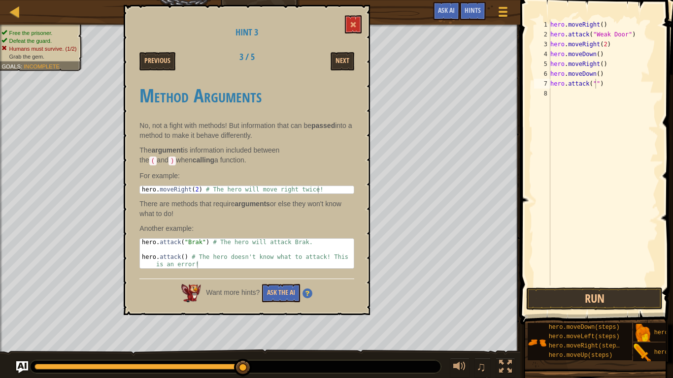
click at [150, 71] on div "Hint 3 Previous 3 / 5 Next Method Arguments No, not a fight with methods! But i…" at bounding box center [247, 160] width 246 height 310
click at [154, 66] on button "Previous" at bounding box center [157, 61] width 36 height 18
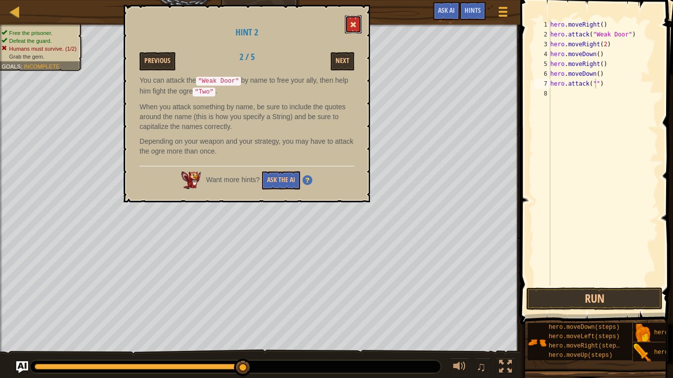
click at [351, 20] on button at bounding box center [353, 24] width 17 height 18
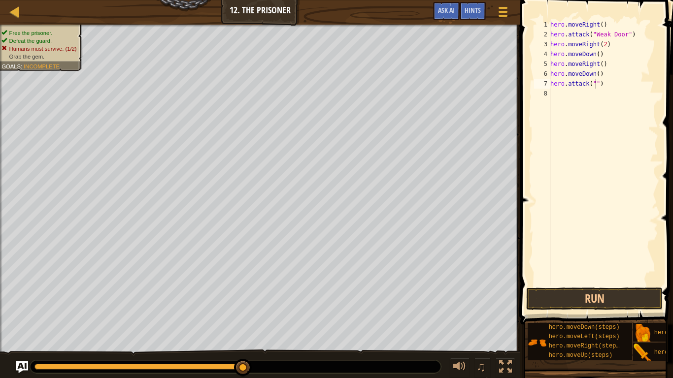
click at [595, 86] on div "hero . moveRight ( ) hero . attack ( "Weak Door" ) hero . moveRight ( 2 ) hero …" at bounding box center [603, 163] width 110 height 286
type textarea "hero.attack("Two")"
click at [600, 107] on div "hero . moveRight ( ) hero . attack ( "Weak Door" ) hero . moveRight ( 2 ) hero …" at bounding box center [603, 163] width 110 height 286
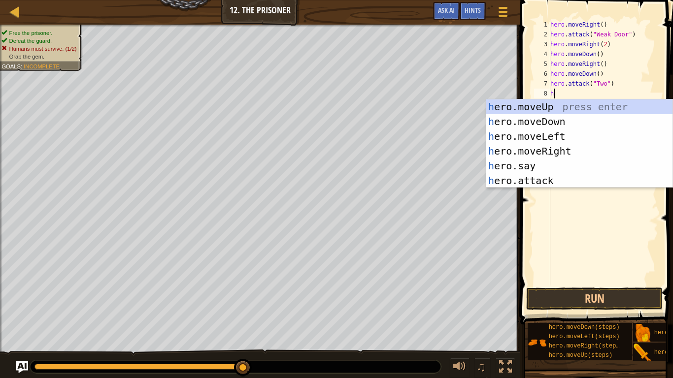
scroll to position [4, 1]
click at [580, 180] on div "hero .moveUp press enter hero .moveDown press enter hero .moveLeft press enter …" at bounding box center [579, 159] width 186 height 118
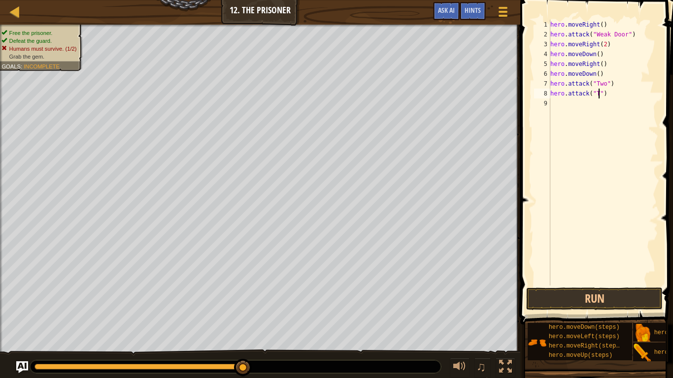
type textarea "hero.attack("Two")"
click at [558, 108] on div "hero . moveRight ( ) hero . attack ( "Weak Door" ) hero . moveRight ( 2 ) hero …" at bounding box center [603, 163] width 110 height 286
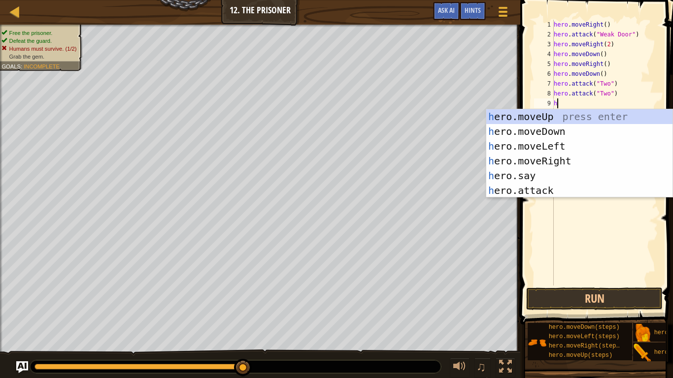
type textarea "her"
click at [537, 128] on div "her o.moveUp press enter her o.moveDown press enter her o.moveLeft press enter …" at bounding box center [579, 168] width 186 height 118
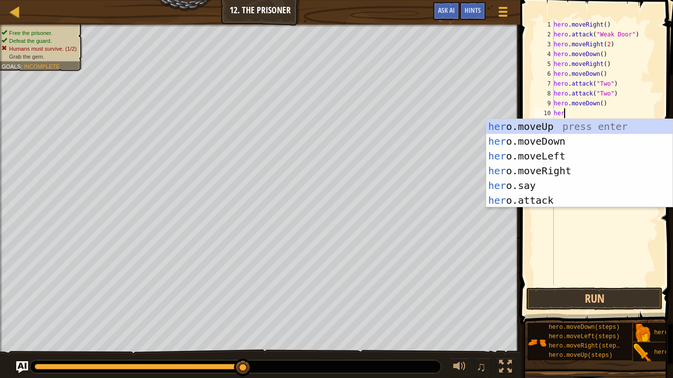
click at [603, 104] on div "hero . moveRight ( ) hero . attack ( "Weak Door" ) hero . moveRight ( 2 ) hero …" at bounding box center [605, 163] width 106 height 286
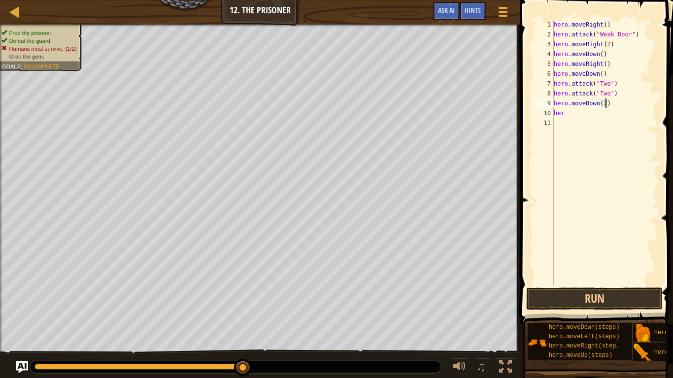
scroll to position [4, 7]
click at [586, 118] on div "hero . moveRight ( ) hero . attack ( "Weak Door" ) hero . moveRight ( 2 ) hero …" at bounding box center [605, 163] width 106 height 286
type textarea "hero"
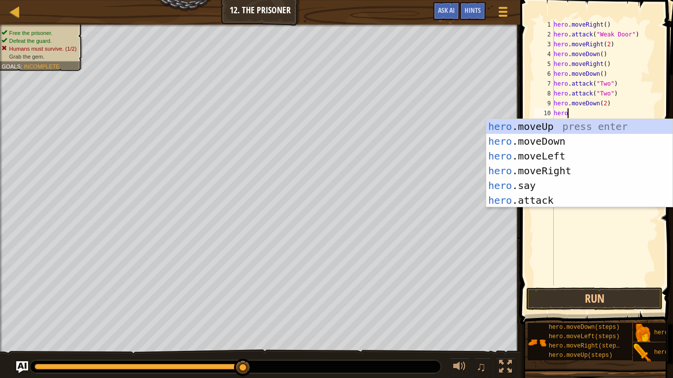
scroll to position [4, 1]
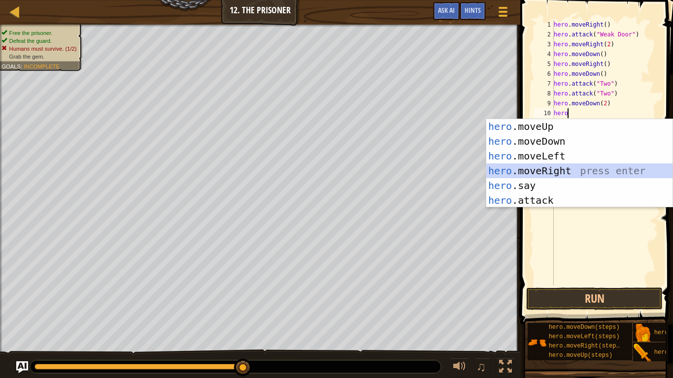
click at [578, 174] on div "hero .moveUp press enter hero .moveDown press enter hero .moveLeft press enter …" at bounding box center [579, 178] width 186 height 118
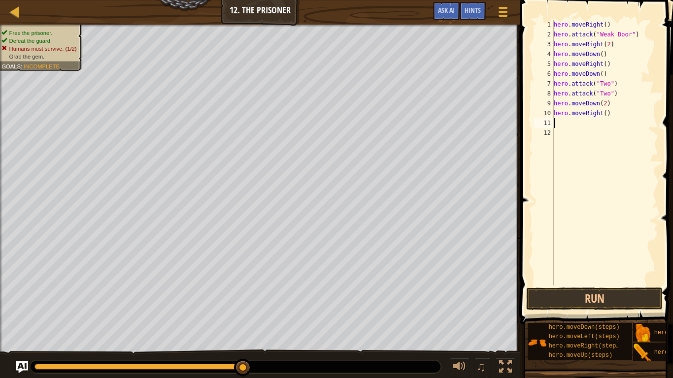
click at [607, 113] on div "hero . moveRight ( ) hero . attack ( "Weak Door" ) hero . moveRight ( 2 ) hero …" at bounding box center [605, 163] width 106 height 286
type textarea "hero.moveRight(2)"
click at [625, 295] on button "Run" at bounding box center [594, 299] width 136 height 23
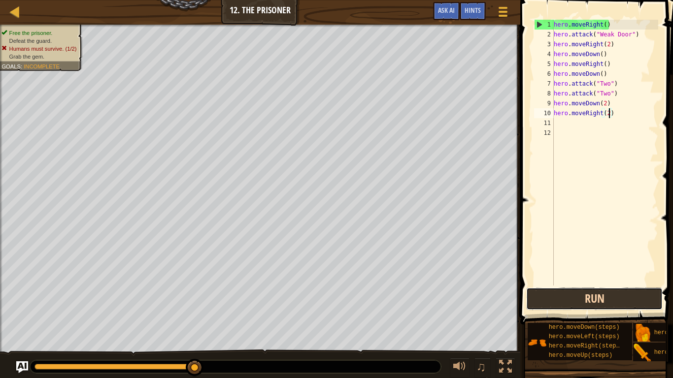
click at [587, 295] on button "Run" at bounding box center [594, 299] width 136 height 23
click at [590, 295] on button "Run" at bounding box center [594, 299] width 136 height 23
click at [563, 244] on div "hero . moveRight ( ) hero . attack ( "Weak Door" ) hero . moveRight ( 2 ) hero …" at bounding box center [605, 163] width 106 height 286
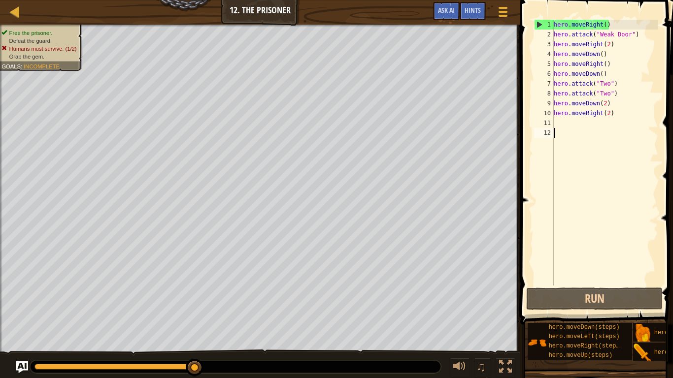
scroll to position [4, 0]
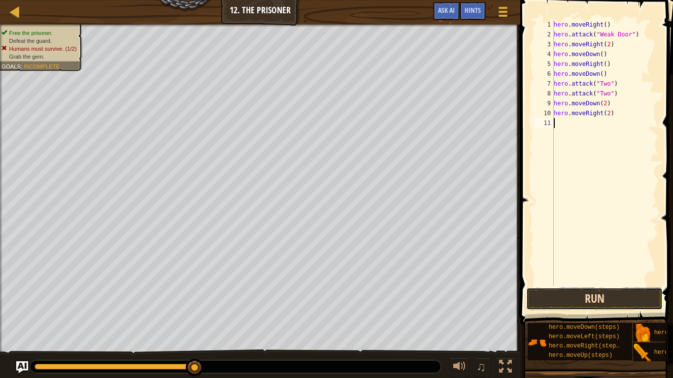
click at [644, 295] on button "Run" at bounding box center [594, 299] width 136 height 23
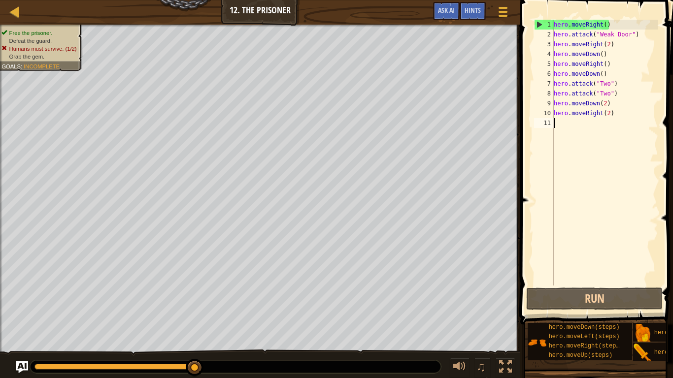
click at [615, 109] on div "hero . moveRight ( ) hero . attack ( "Weak Door" ) hero . moveRight ( 2 ) hero …" at bounding box center [605, 163] width 106 height 286
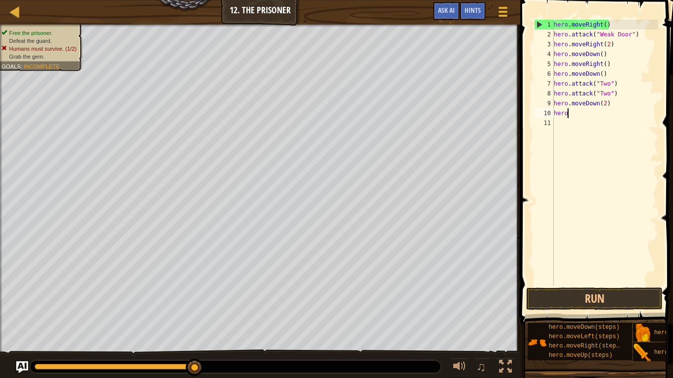
type textarea "h"
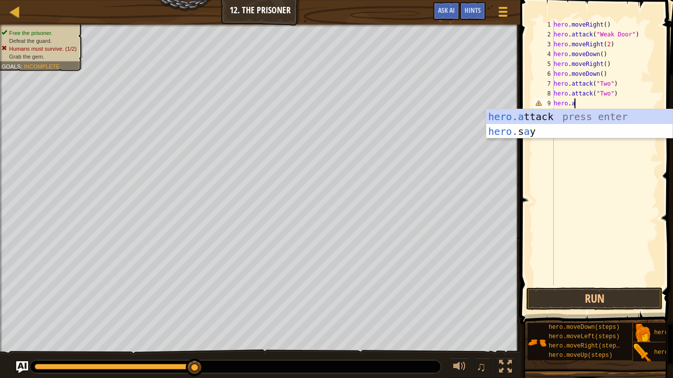
scroll to position [4, 3]
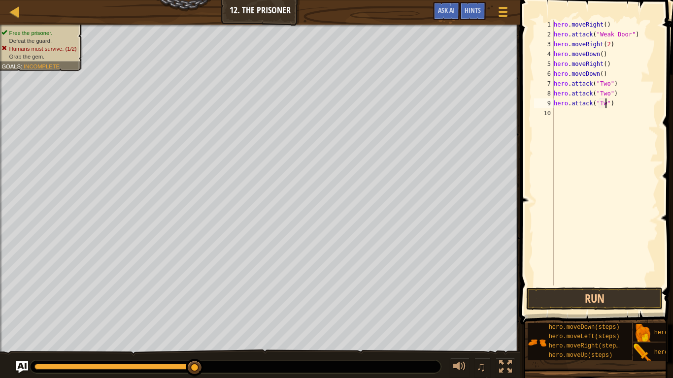
type textarea "hero.attack("Two")"
click at [596, 117] on div "hero . moveRight ( ) hero . attack ( "Weak Door" ) hero . moveRight ( 2 ) hero …" at bounding box center [605, 163] width 106 height 286
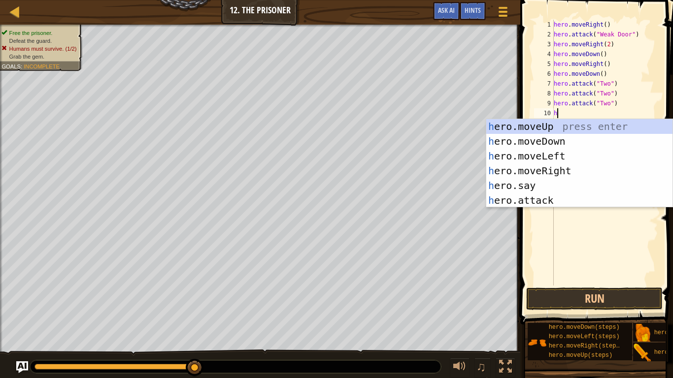
scroll to position [4, 1]
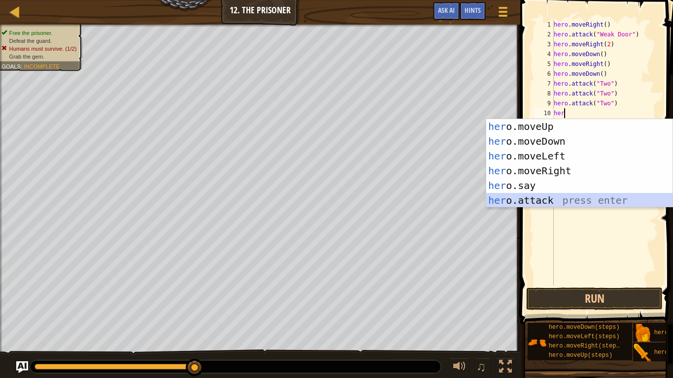
click at [597, 197] on div "her o.moveUp press enter her o.moveDown press enter her o.moveLeft press enter …" at bounding box center [579, 178] width 186 height 118
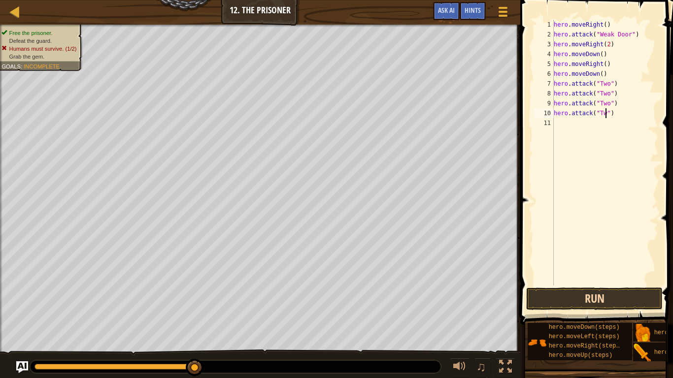
scroll to position [4, 8]
type textarea "hero.attack("Two")"
click at [604, 295] on button "Run" at bounding box center [594, 299] width 136 height 23
